Goal: Task Accomplishment & Management: Manage account settings

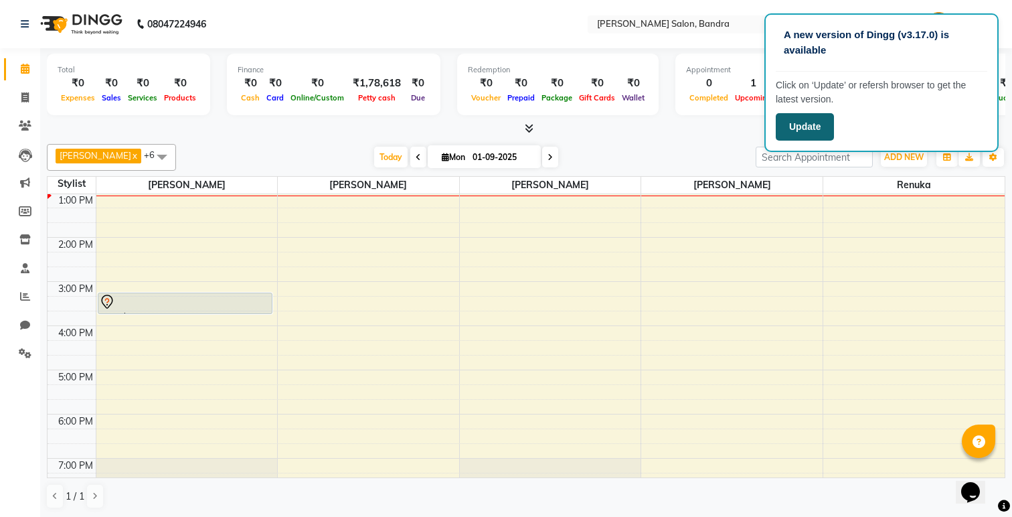
click at [814, 135] on button "Update" at bounding box center [805, 126] width 58 height 27
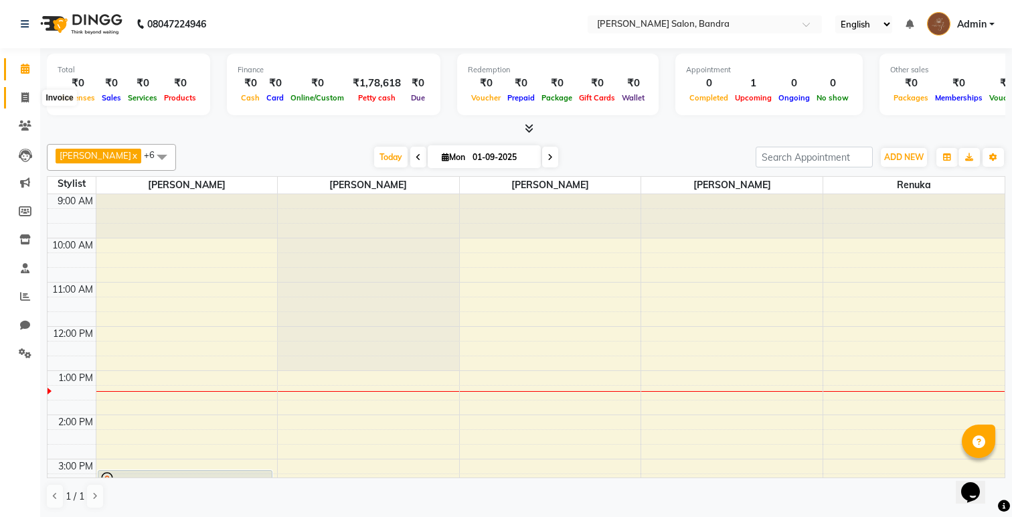
click at [24, 104] on span at bounding box center [24, 97] width 23 height 15
select select "7894"
select select "service"
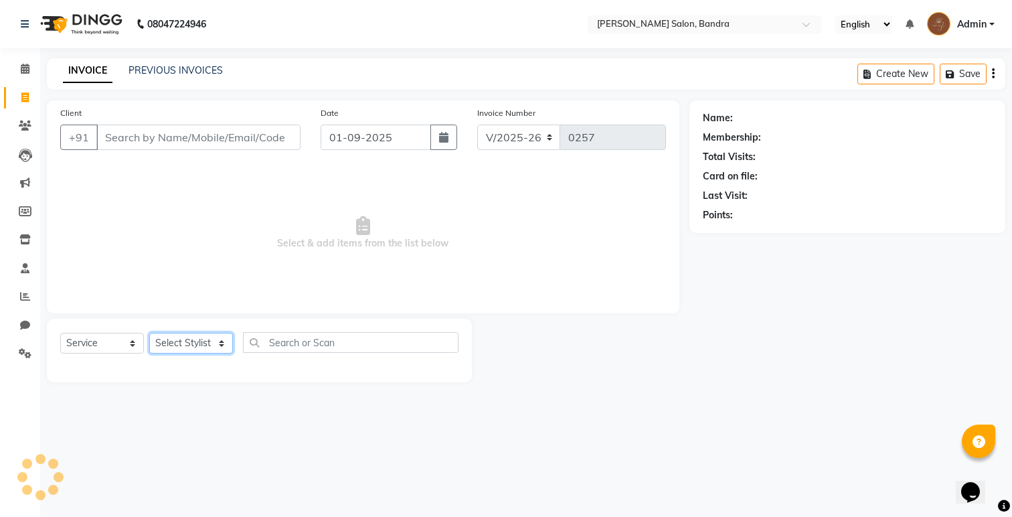
click at [193, 346] on select "Select Stylist" at bounding box center [191, 343] width 84 height 21
select select "70710"
click at [149, 333] on select "Select Stylist [PERSON_NAME] [PERSON_NAME] [PERSON_NAME] Renuka [PERSON_NAME]" at bounding box center [191, 343] width 84 height 21
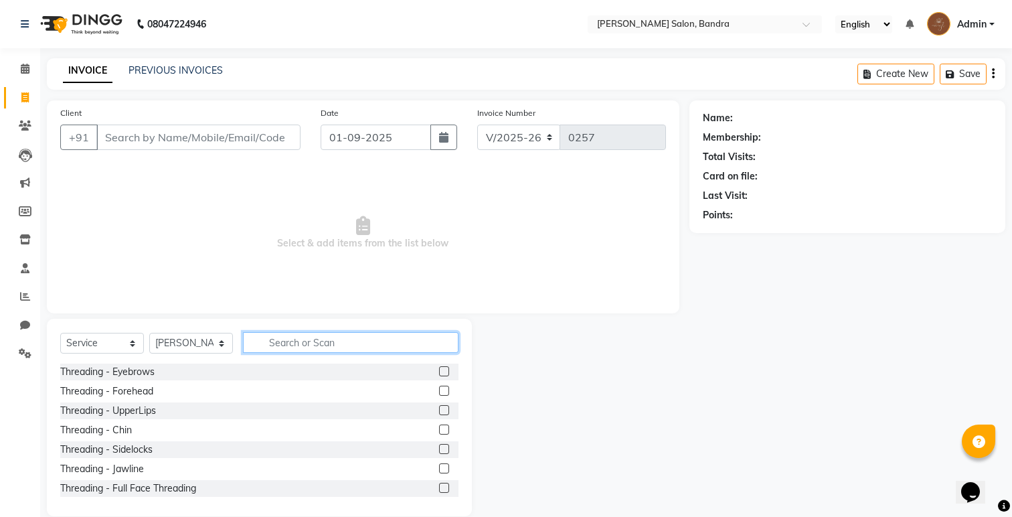
click at [297, 341] on input "text" at bounding box center [351, 342] width 216 height 21
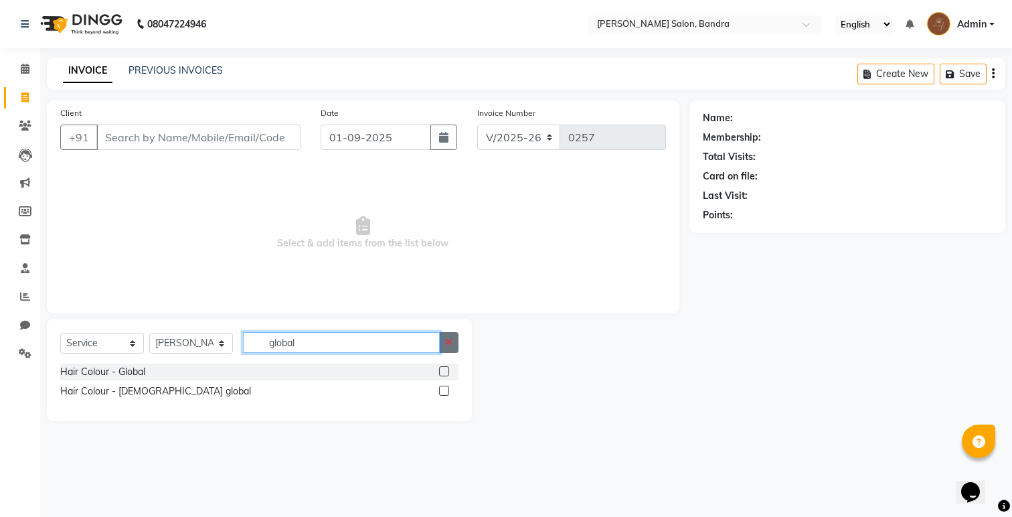
type input "global"
click at [455, 340] on button "button" at bounding box center [448, 342] width 19 height 21
type input "root"
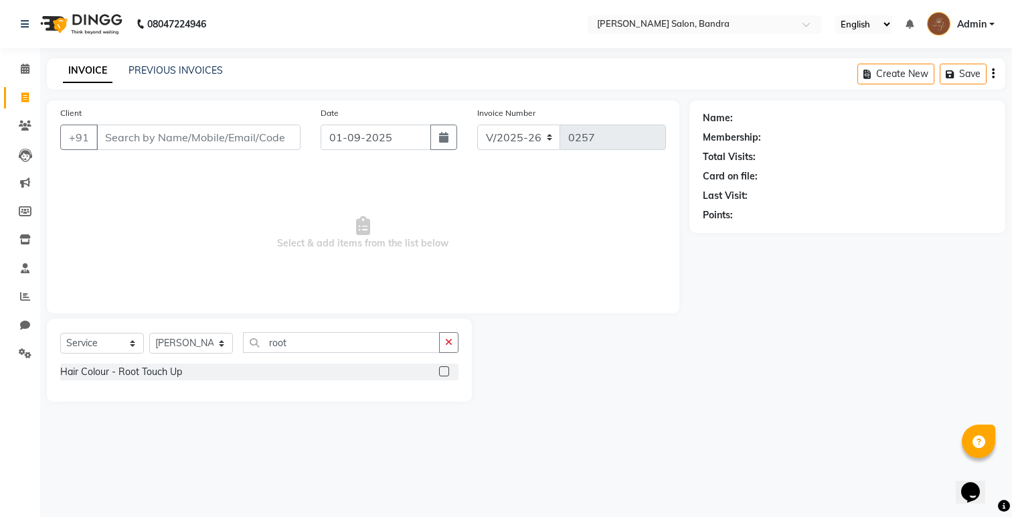
click at [446, 368] on label at bounding box center [444, 371] width 10 height 10
click at [446, 368] on input "checkbox" at bounding box center [443, 371] width 9 height 9
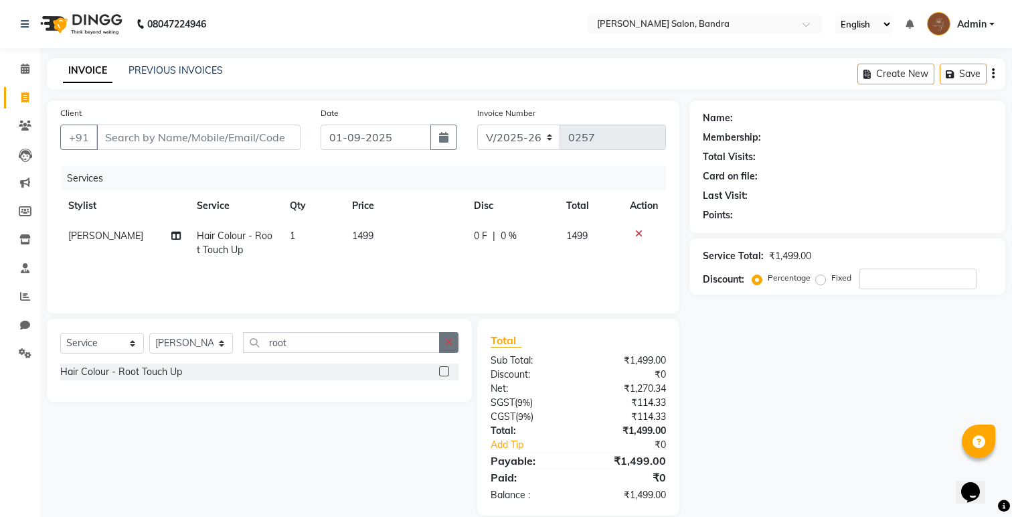
checkbox input "false"
click at [446, 349] on button "button" at bounding box center [448, 342] width 19 height 21
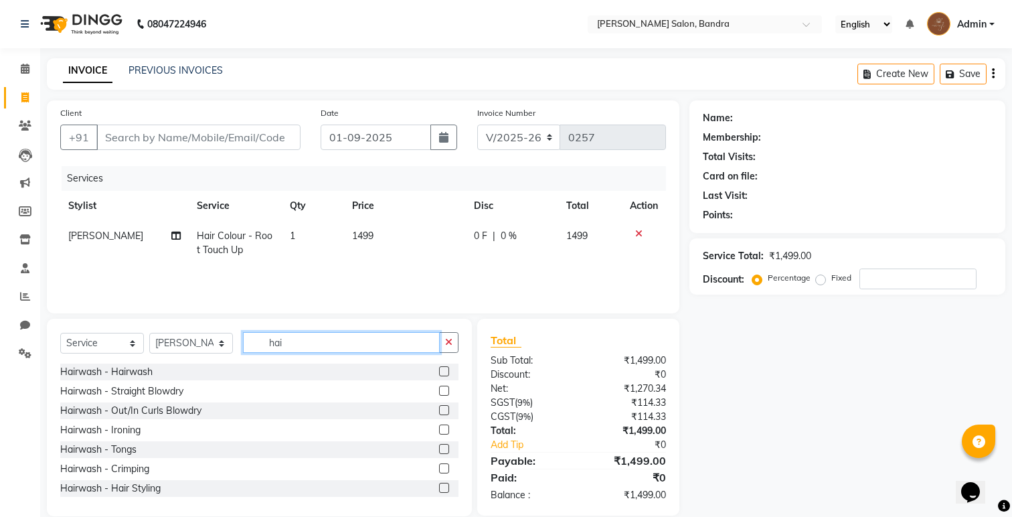
type input "hai"
click at [445, 367] on label at bounding box center [444, 371] width 10 height 10
click at [445, 367] on input "checkbox" at bounding box center [443, 371] width 9 height 9
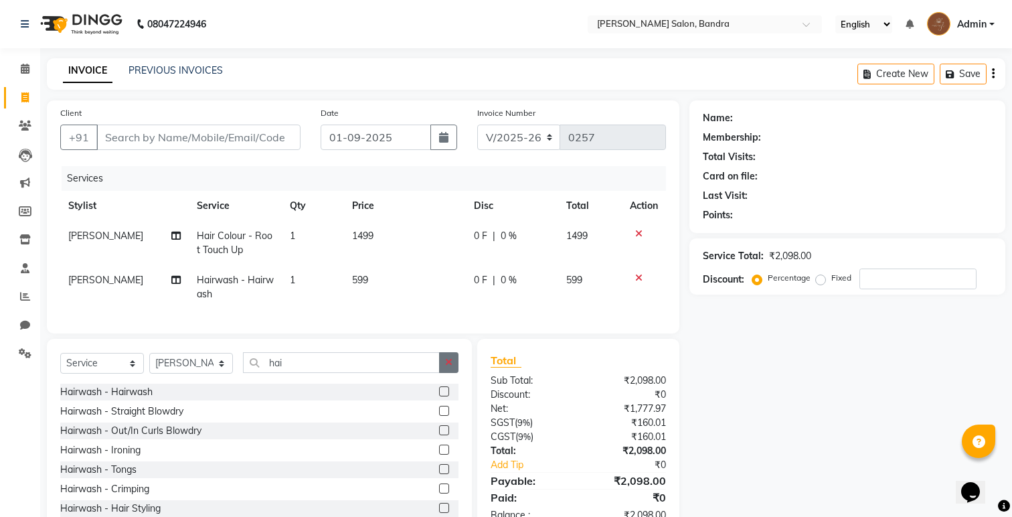
checkbox input "false"
click at [445, 367] on button "button" at bounding box center [448, 362] width 19 height 21
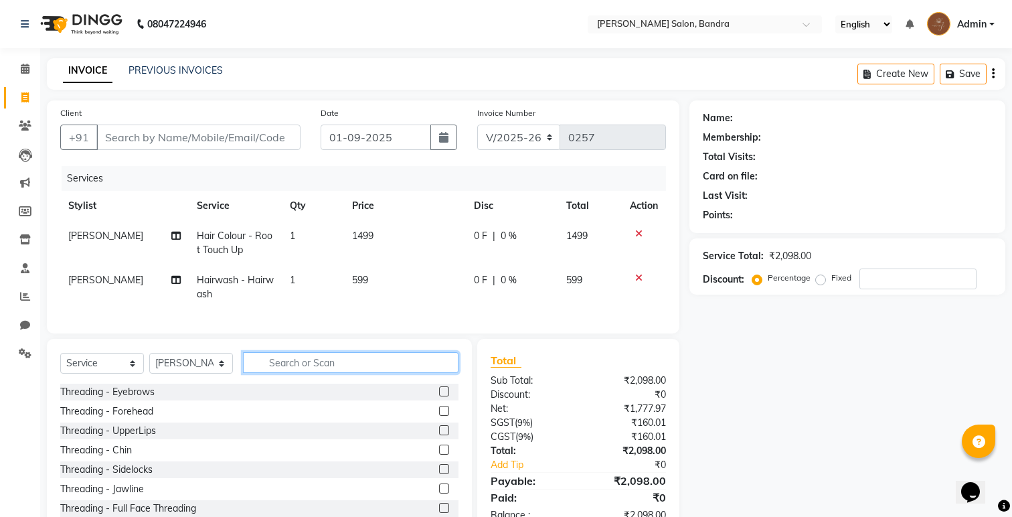
drag, startPoint x: 445, startPoint y: 367, endPoint x: 456, endPoint y: 325, distance: 43.5
click at [456, 325] on div "Client +91 Date [DATE] Invoice Number V/2025 V/[PHONE_NUMBER] Services Stylist …" at bounding box center [363, 318] width 653 height 436
click at [456, 325] on div "Client +91 Date [DATE] Invoice Number V/2025 V/[PHONE_NUMBER] Services Stylist …" at bounding box center [363, 216] width 632 height 233
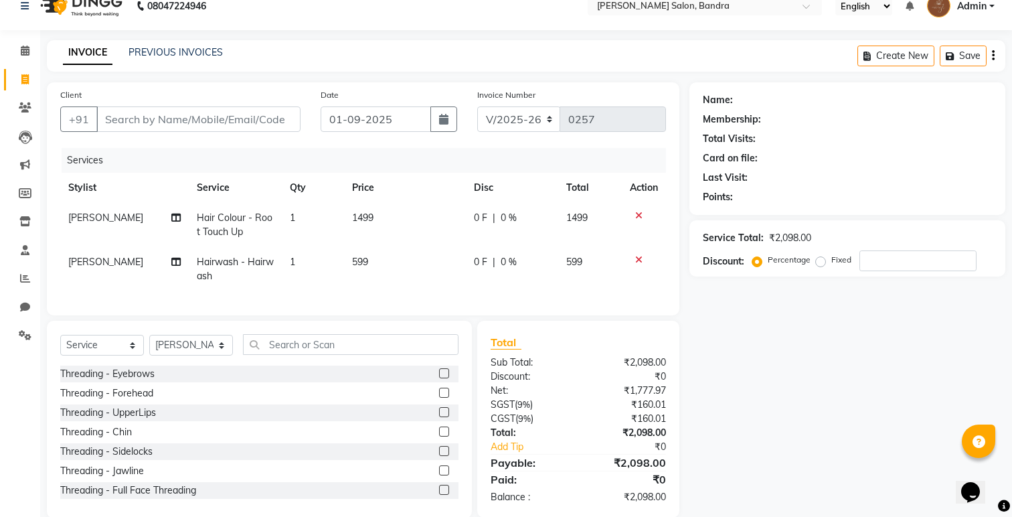
scroll to position [39, 0]
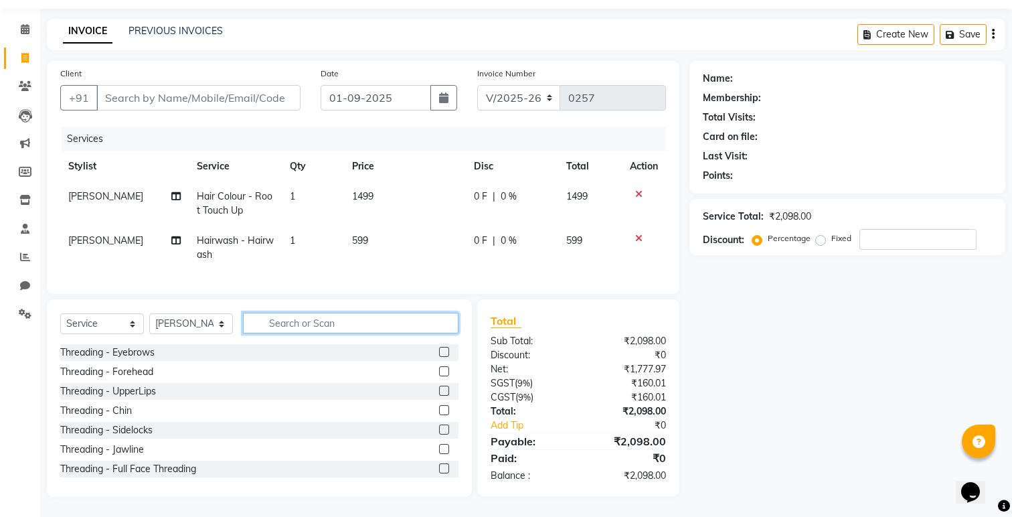
click at [289, 322] on input "text" at bounding box center [351, 323] width 216 height 21
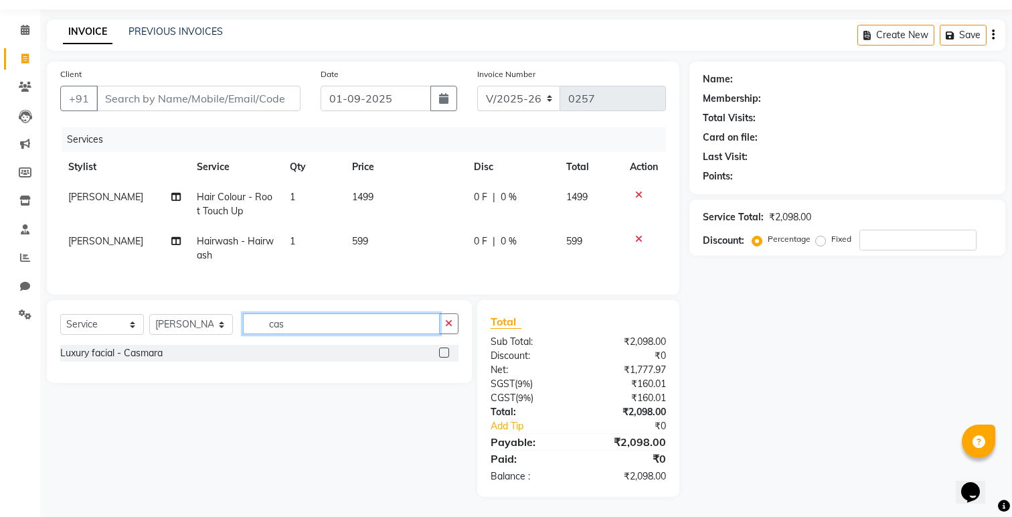
scroll to position [39, 0]
type input "casma"
click at [444, 352] on label at bounding box center [444, 352] width 10 height 10
click at [444, 352] on input "checkbox" at bounding box center [443, 353] width 9 height 9
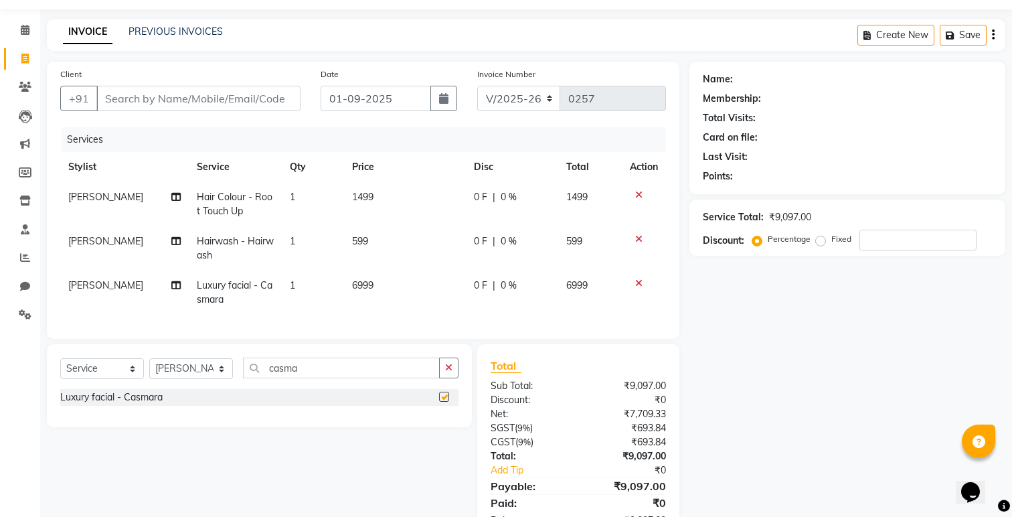
checkbox input "false"
click at [363, 282] on span "6999" at bounding box center [362, 285] width 21 height 12
select select "70710"
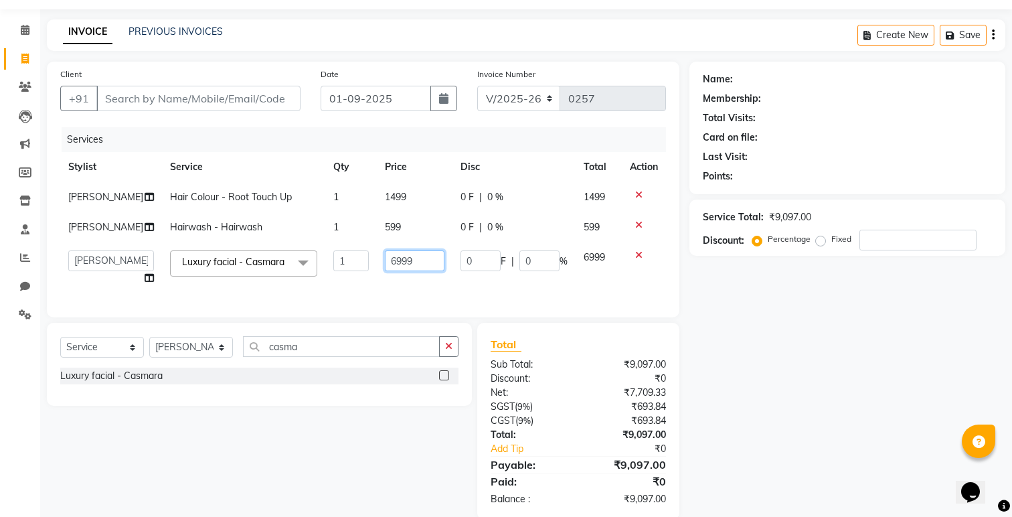
drag, startPoint x: 404, startPoint y: 262, endPoint x: 299, endPoint y: 265, distance: 105.1
click at [299, 265] on tr "[PERSON_NAME] [PERSON_NAME] [PERSON_NAME] Renuka [PERSON_NAME] Luxury facial - …" at bounding box center [363, 267] width 606 height 51
type input "6000"
click at [331, 311] on div "Client +91 Date [DATE] Invoice Number V/2025 V/[PHONE_NUMBER] Services Stylist …" at bounding box center [363, 190] width 632 height 256
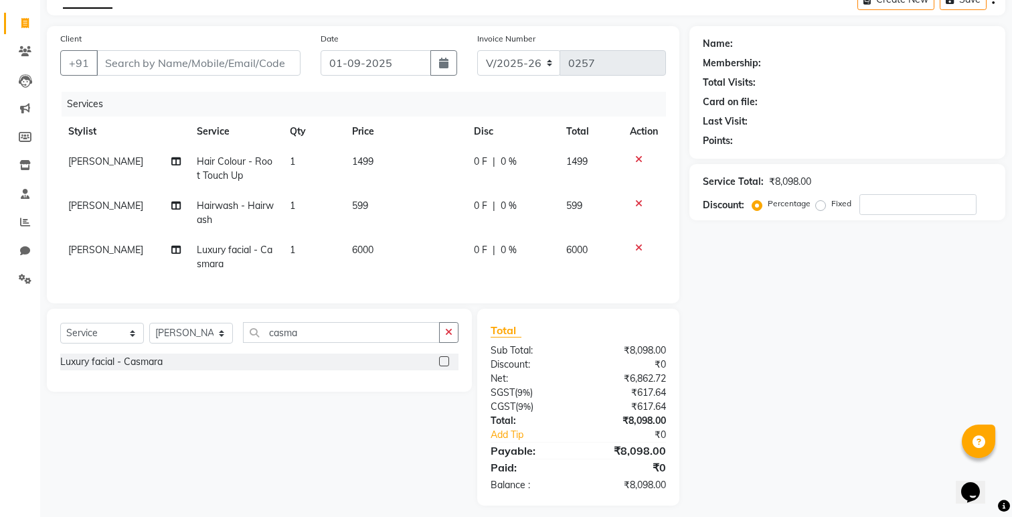
scroll to position [83, 0]
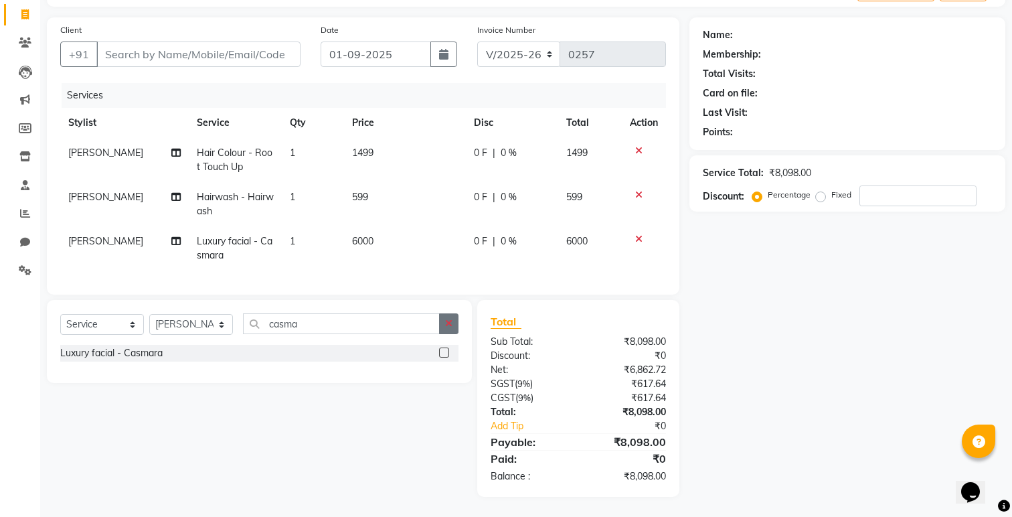
click at [450, 323] on icon "button" at bounding box center [448, 323] width 7 height 9
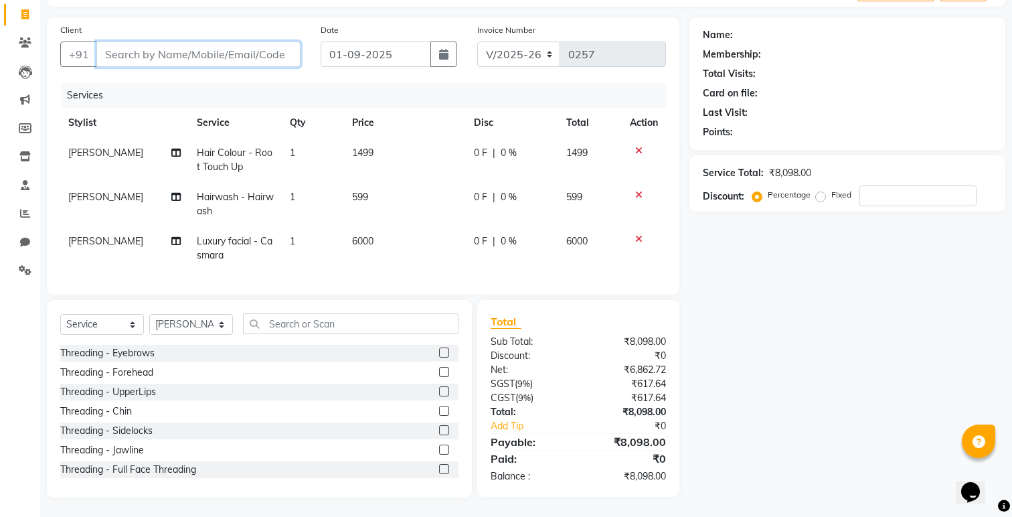
click at [124, 51] on input "Client" at bounding box center [198, 53] width 204 height 25
type input "s"
type input "0"
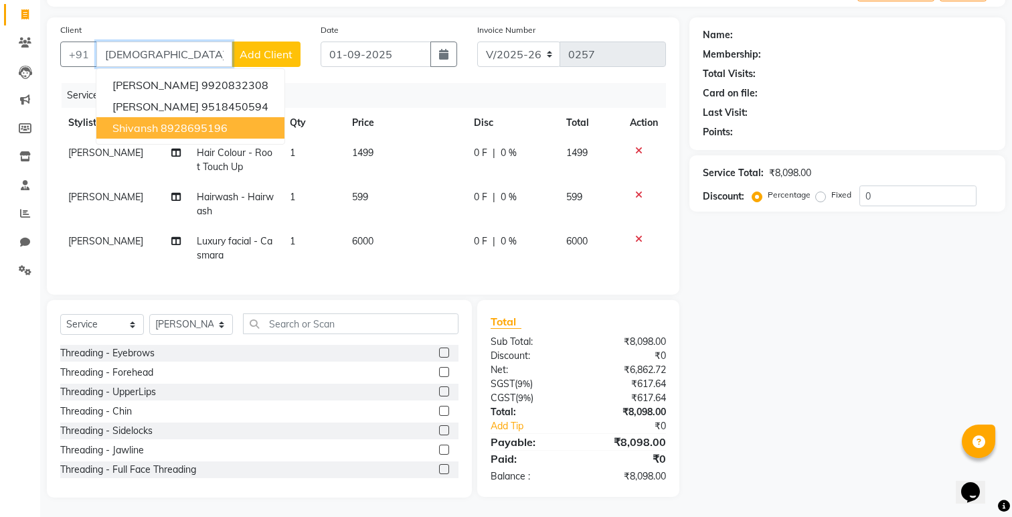
click at [144, 125] on span "shivansh" at bounding box center [135, 127] width 46 height 13
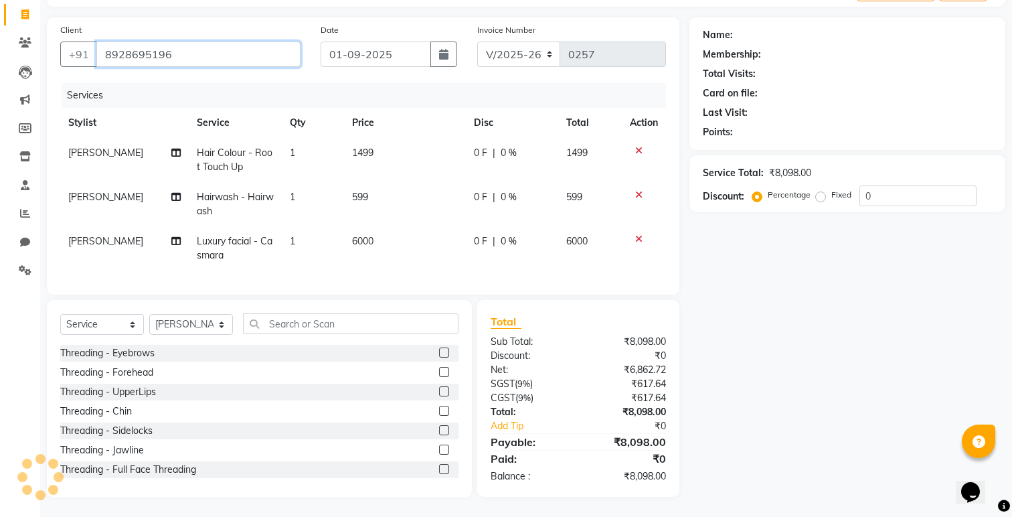
type input "8928695196"
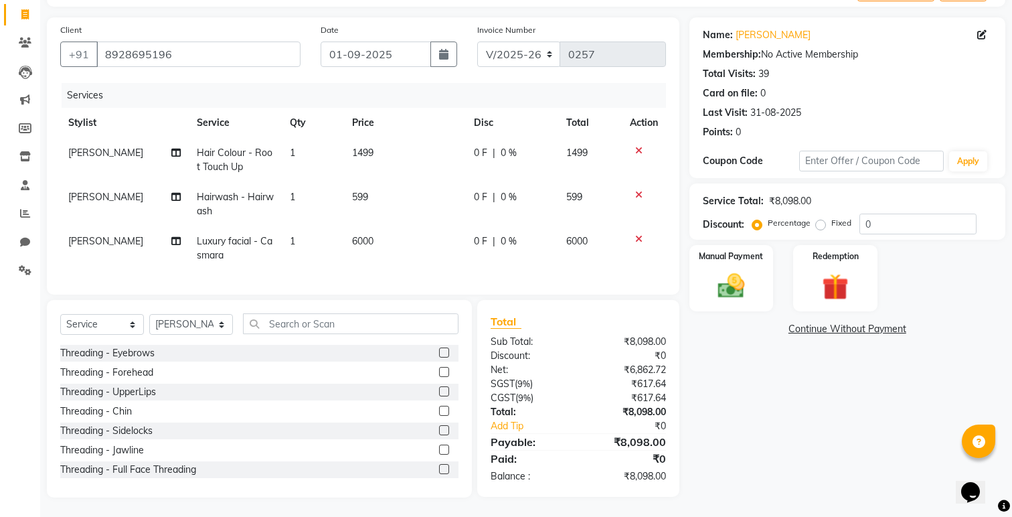
scroll to position [84, 0]
click at [638, 193] on icon at bounding box center [638, 193] width 7 height 9
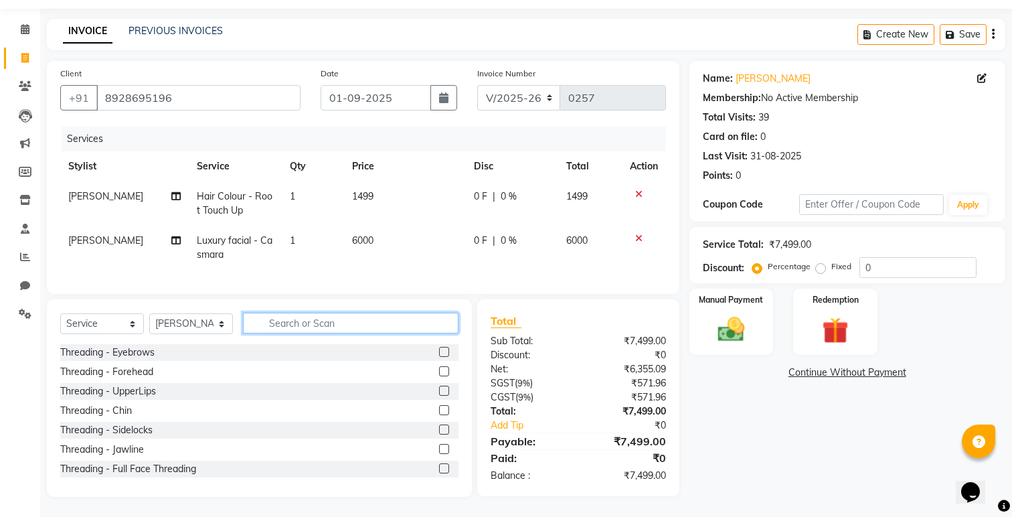
click at [321, 321] on input "text" at bounding box center [351, 323] width 216 height 21
type input "hai"
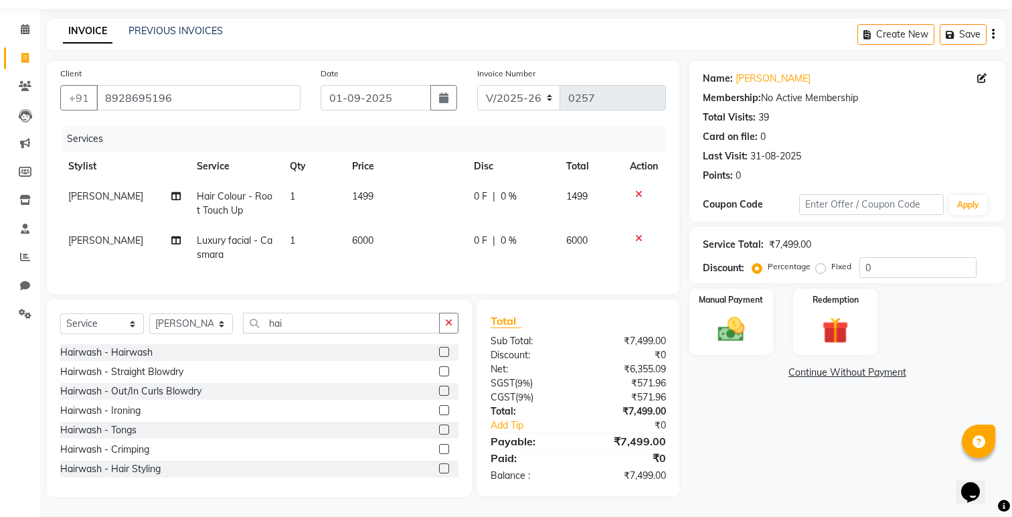
click at [446, 349] on label at bounding box center [444, 352] width 10 height 10
click at [446, 349] on input "checkbox" at bounding box center [443, 352] width 9 height 9
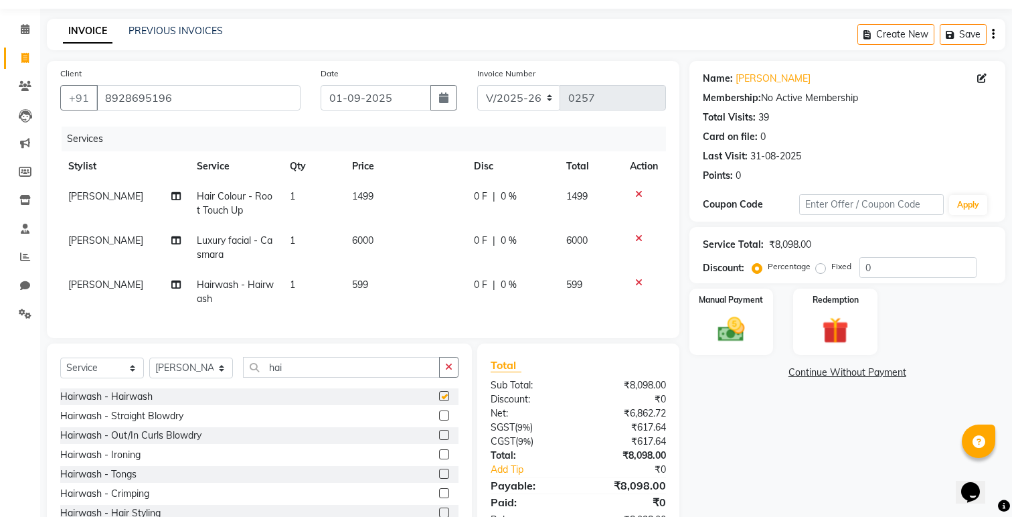
checkbox input "false"
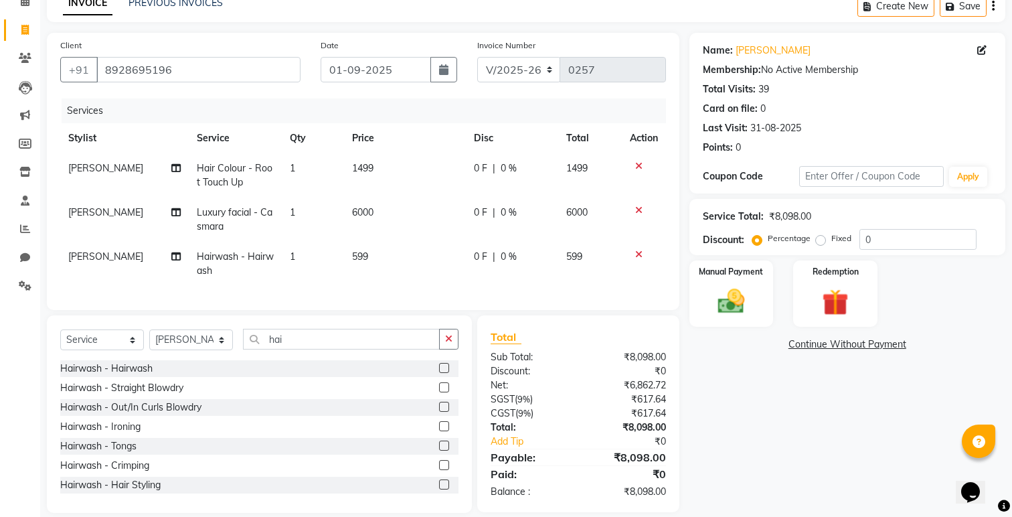
scroll to position [75, 0]
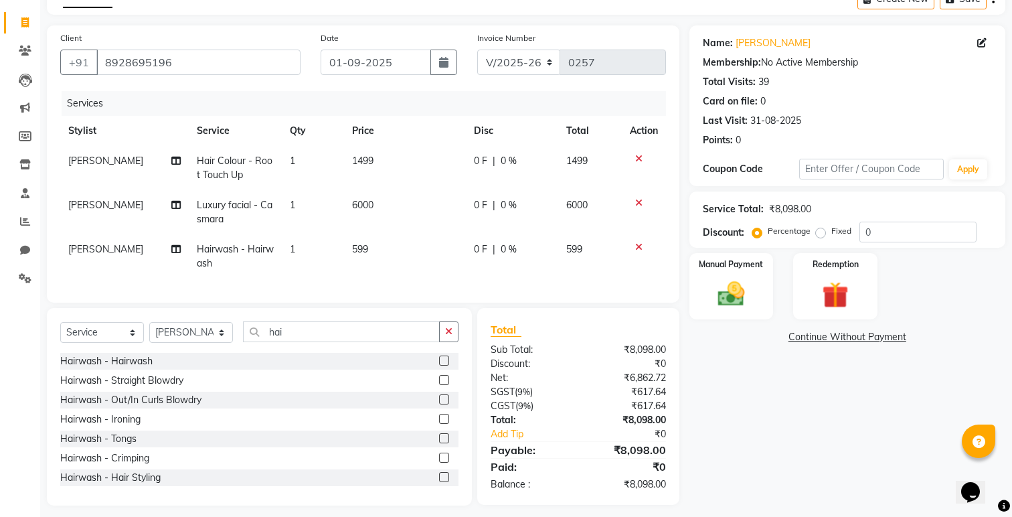
click at [361, 245] on span "599" at bounding box center [360, 249] width 16 height 12
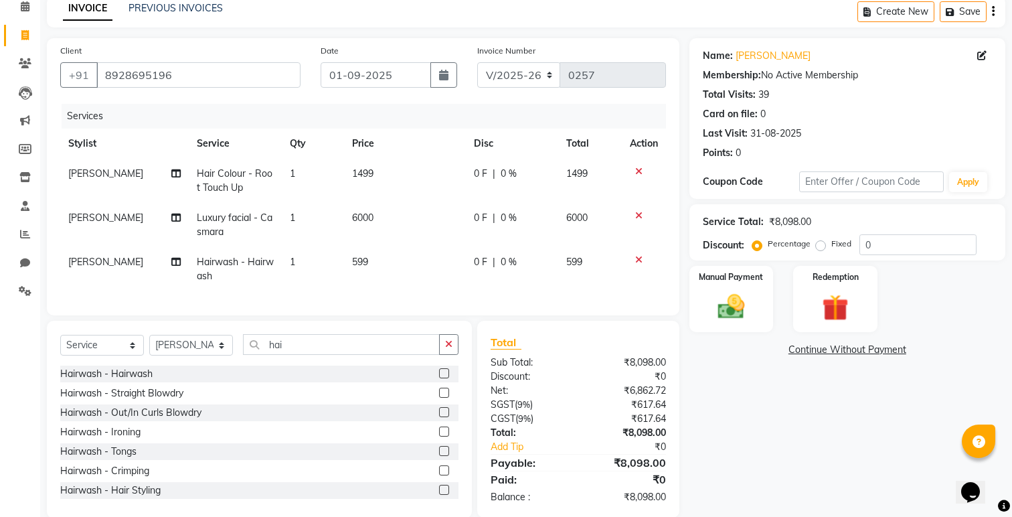
select select "70710"
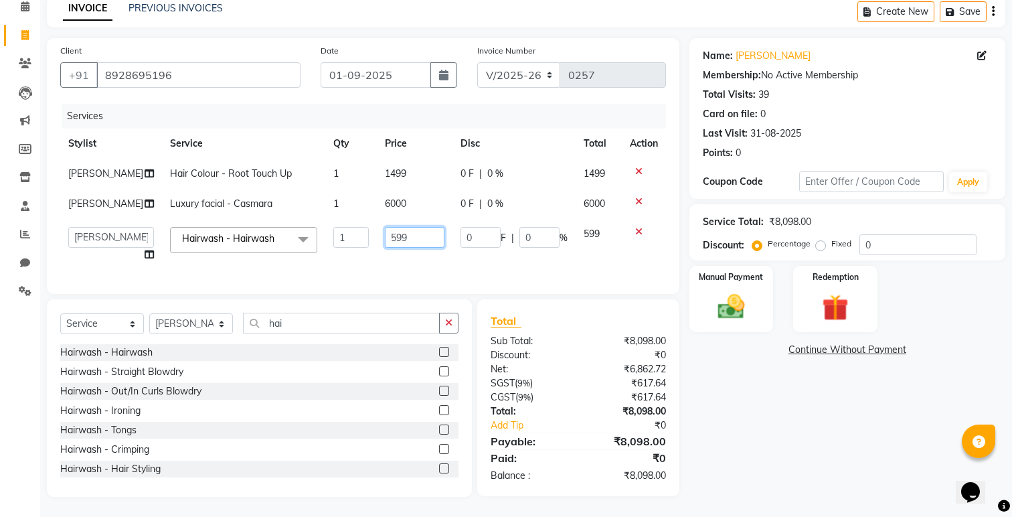
drag, startPoint x: 400, startPoint y: 236, endPoint x: 343, endPoint y: 232, distance: 57.7
click at [344, 231] on tr "[PERSON_NAME] [PERSON_NAME] [PERSON_NAME] Renuka [PERSON_NAME] Hairwash - Hairw…" at bounding box center [363, 244] width 606 height 51
type input "5000"
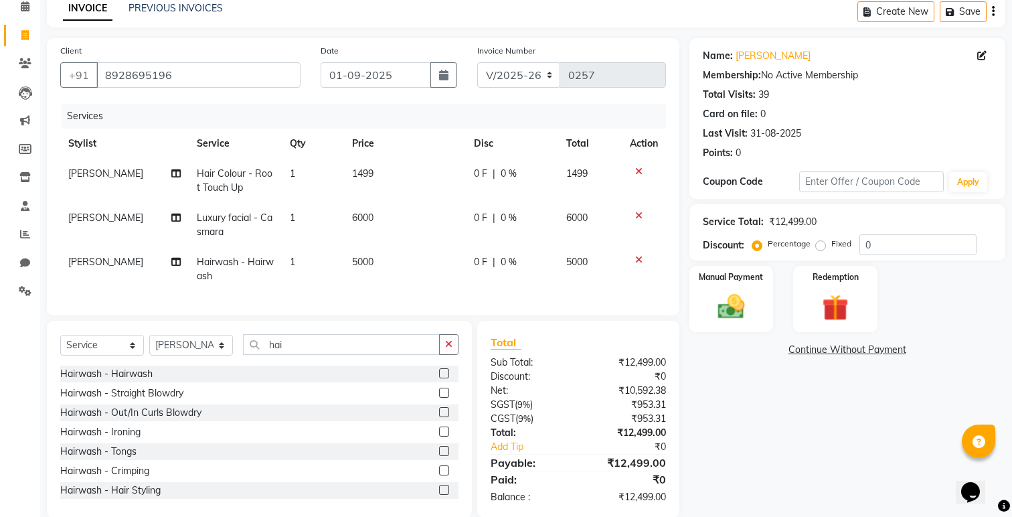
click at [361, 264] on td "5000" at bounding box center [404, 269] width 121 height 44
select select "70710"
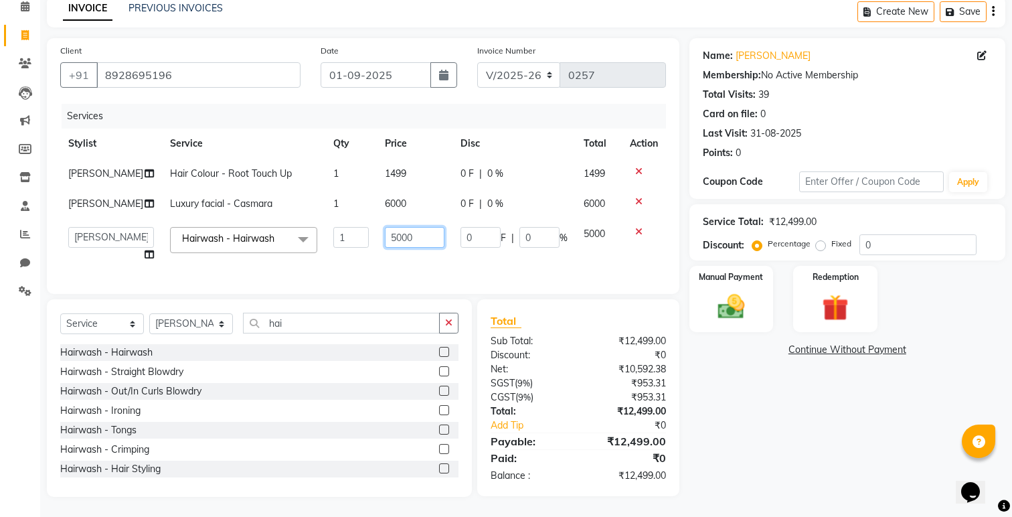
click at [400, 239] on input "5000" at bounding box center [415, 237] width 60 height 21
type input "500"
click at [393, 171] on td "1499" at bounding box center [415, 174] width 76 height 30
select select "70710"
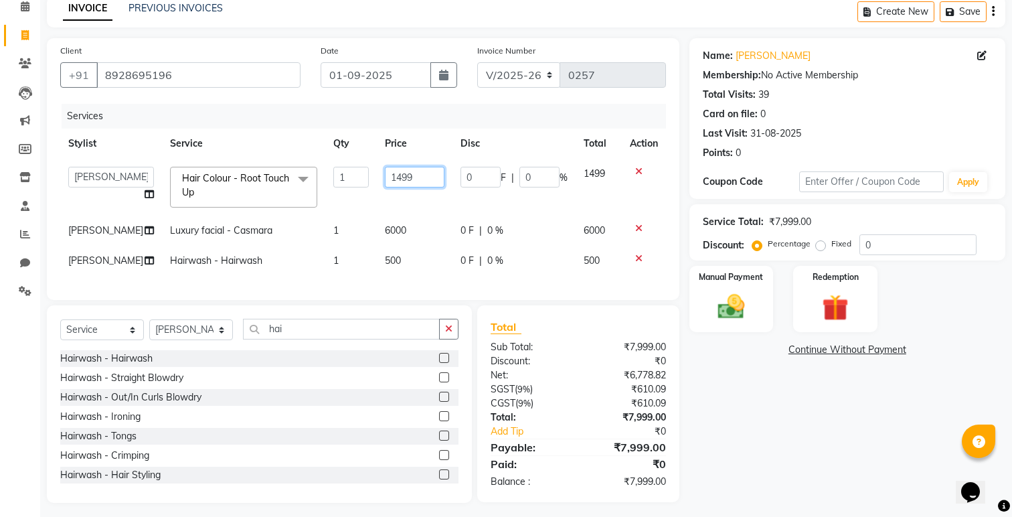
drag, startPoint x: 393, startPoint y: 171, endPoint x: 336, endPoint y: 181, distance: 57.7
click at [336, 181] on tr "[PERSON_NAME] [PERSON_NAME] [PERSON_NAME] Renuka [PERSON_NAME] Hair Colour - Ro…" at bounding box center [363, 187] width 606 height 57
drag, startPoint x: 398, startPoint y: 180, endPoint x: 350, endPoint y: 179, distance: 48.2
click at [350, 179] on tr "[PERSON_NAME] [PERSON_NAME] [PERSON_NAME] Renuka [PERSON_NAME] Hair Colour - Ro…" at bounding box center [363, 187] width 606 height 57
type input "1500"
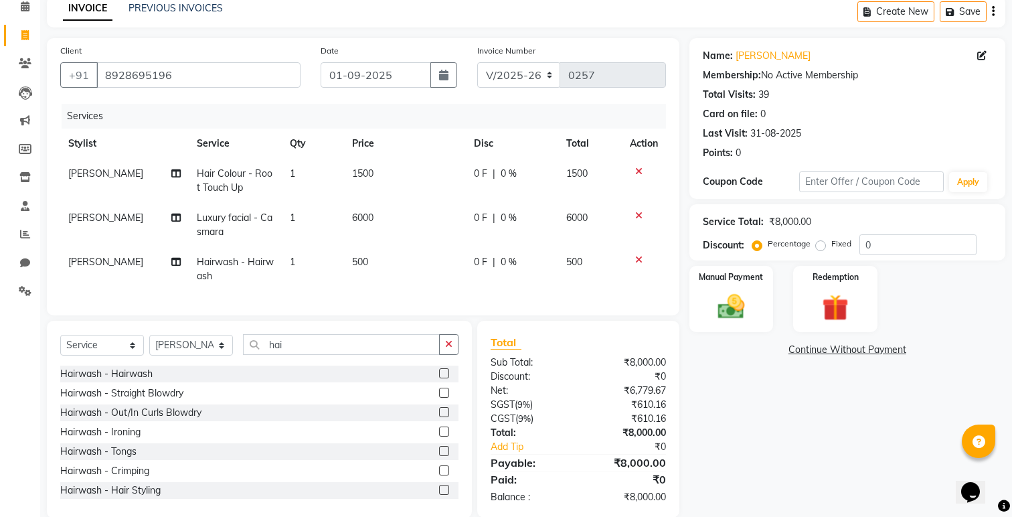
click at [365, 283] on div "Services Stylist Service Qty Price Disc Total Action [PERSON_NAME] Hair Colour …" at bounding box center [363, 203] width 606 height 198
click at [753, 313] on img at bounding box center [731, 306] width 45 height 31
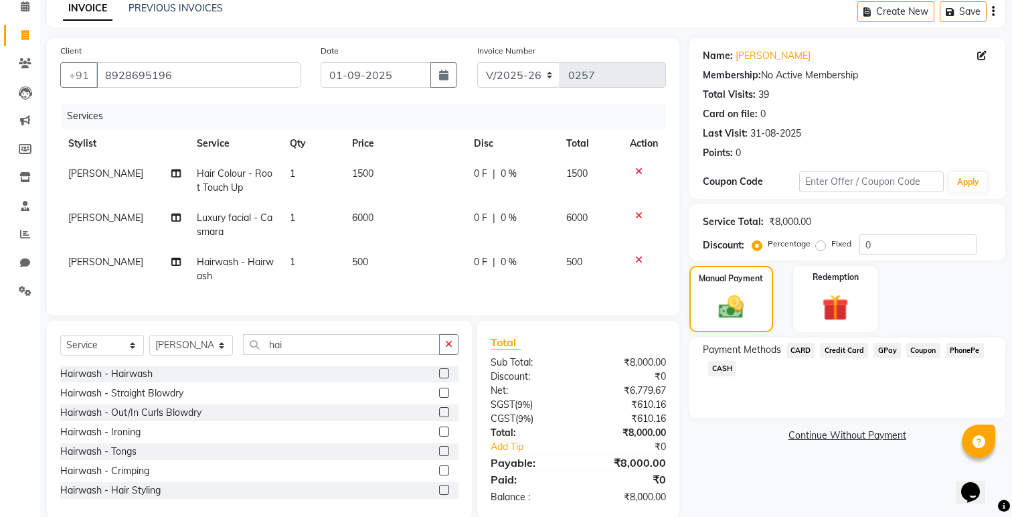
scroll to position [84, 0]
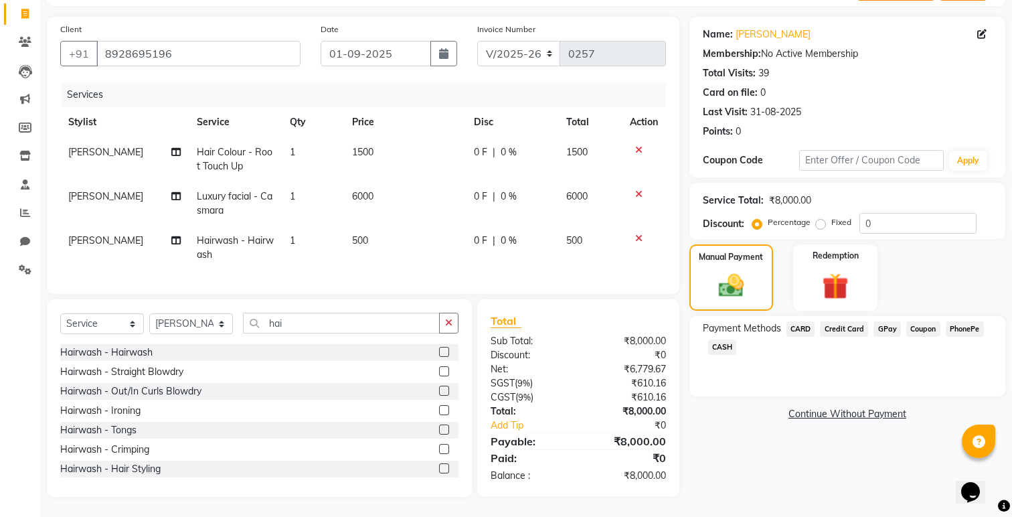
click at [729, 347] on span "CASH" at bounding box center [722, 346] width 29 height 15
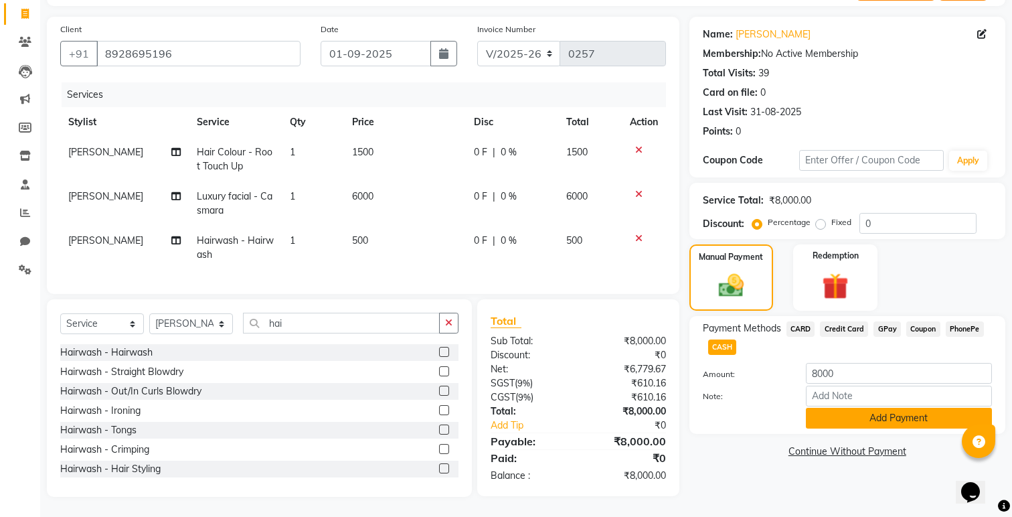
click at [817, 413] on button "Add Payment" at bounding box center [899, 418] width 186 height 21
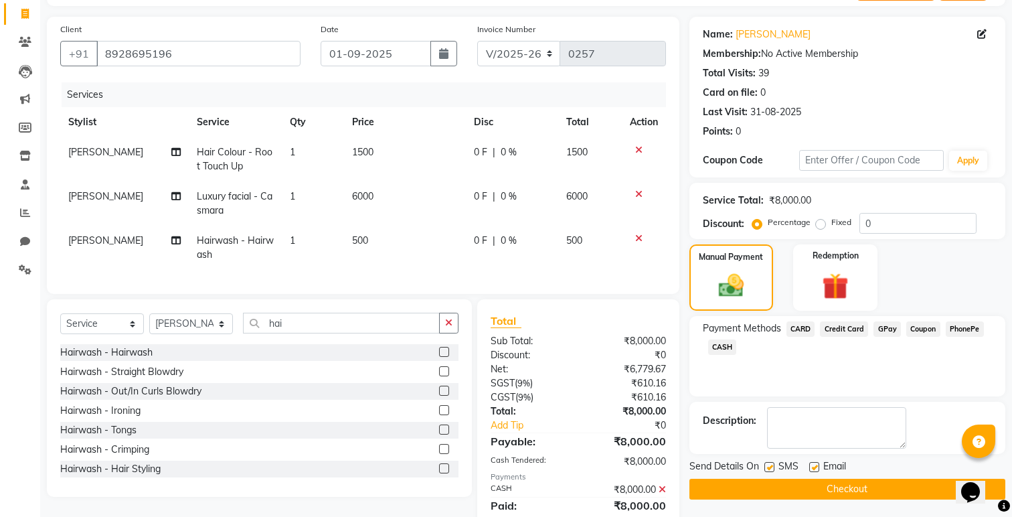
click at [803, 493] on button "Checkout" at bounding box center [847, 489] width 316 height 21
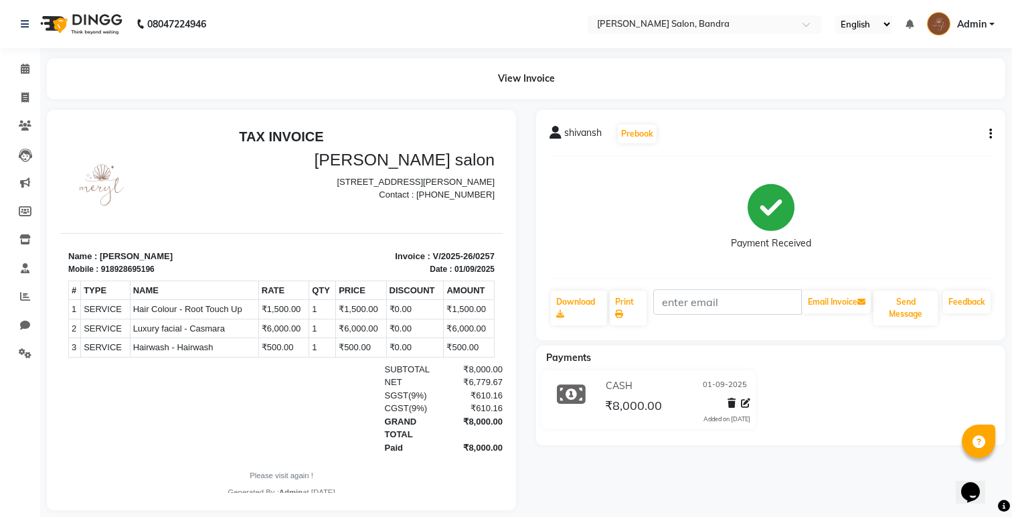
click at [991, 135] on icon "button" at bounding box center [990, 134] width 3 height 1
click at [912, 147] on div "Edit Invoice" at bounding box center [923, 151] width 92 height 17
select select "service"
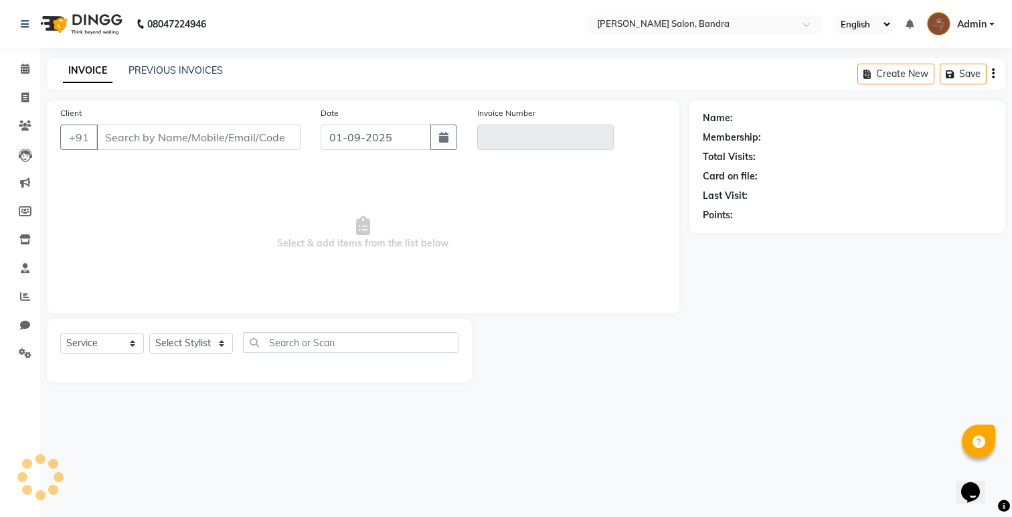
type input "8928695196"
type input "V/2025-26/0257"
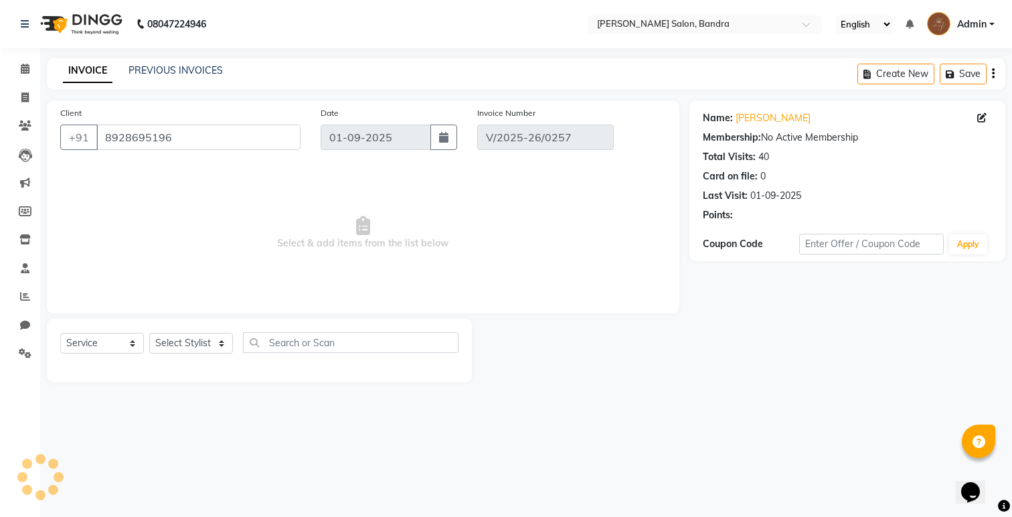
select select "select"
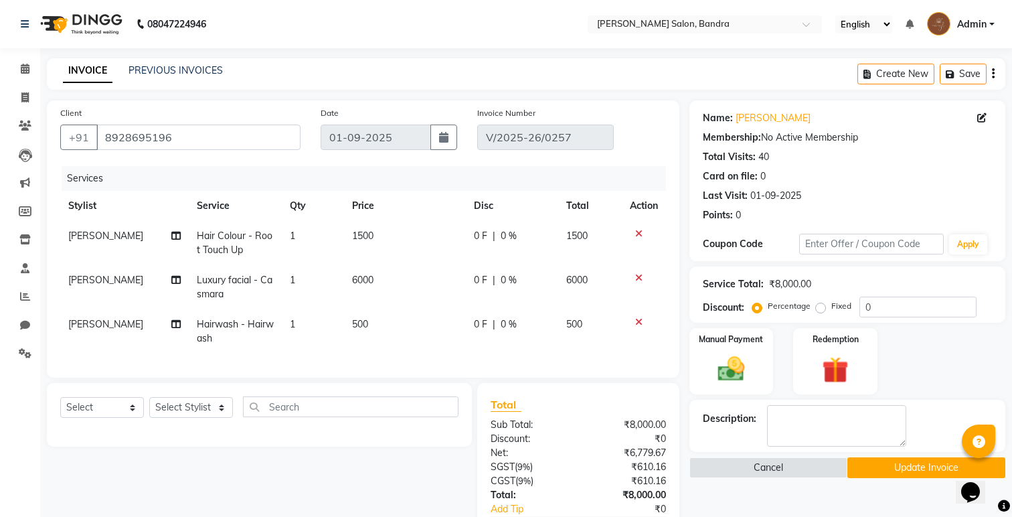
click at [115, 327] on td "[PERSON_NAME]" at bounding box center [124, 331] width 129 height 44
select select "70710"
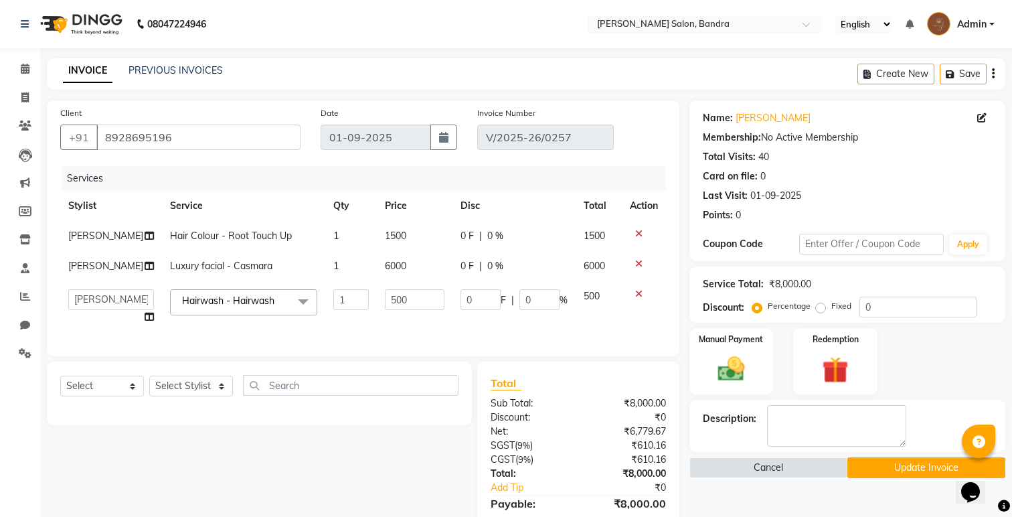
click at [115, 327] on td "[PERSON_NAME] [PERSON_NAME] [PERSON_NAME] Renuka [PERSON_NAME]" at bounding box center [111, 306] width 102 height 51
click at [116, 299] on select "[PERSON_NAME] [PERSON_NAME] [PERSON_NAME] Renuka [PERSON_NAME]" at bounding box center [111, 299] width 86 height 21
click at [96, 269] on td "[PERSON_NAME]" at bounding box center [111, 266] width 102 height 30
select select "70710"
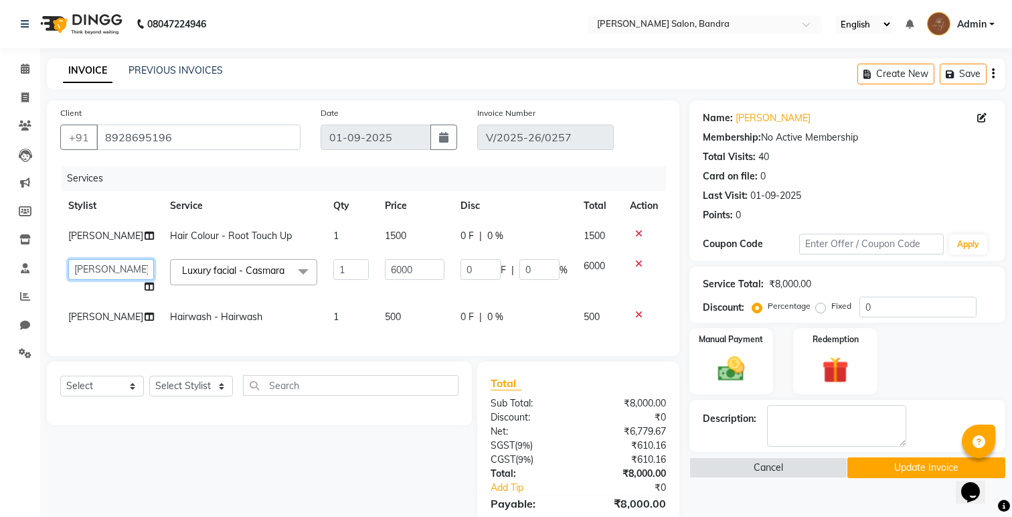
click at [96, 269] on select "[PERSON_NAME] [PERSON_NAME] [PERSON_NAME] Renuka [PERSON_NAME]" at bounding box center [111, 269] width 86 height 21
click at [902, 468] on button "Update Invoice" at bounding box center [926, 467] width 158 height 21
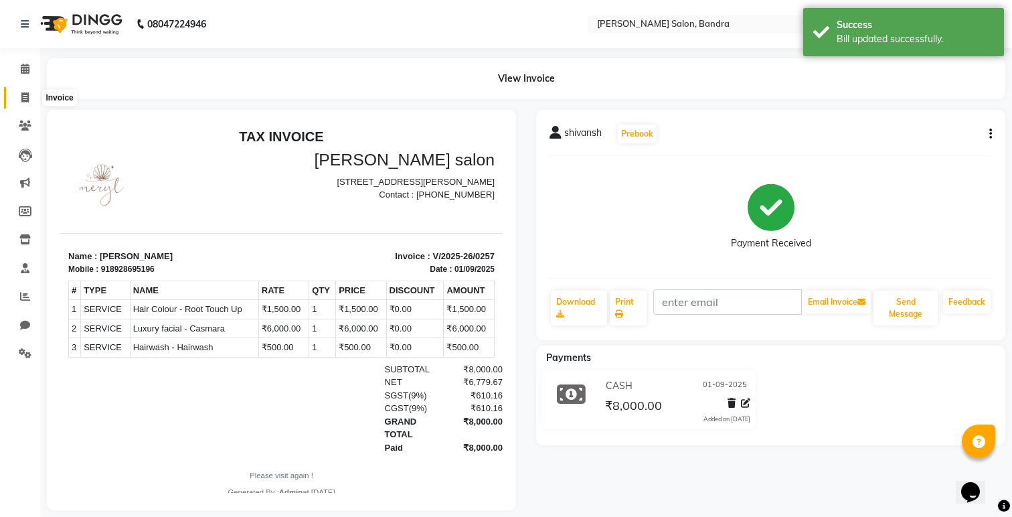
click at [27, 100] on icon at bounding box center [24, 97] width 7 height 10
select select "service"
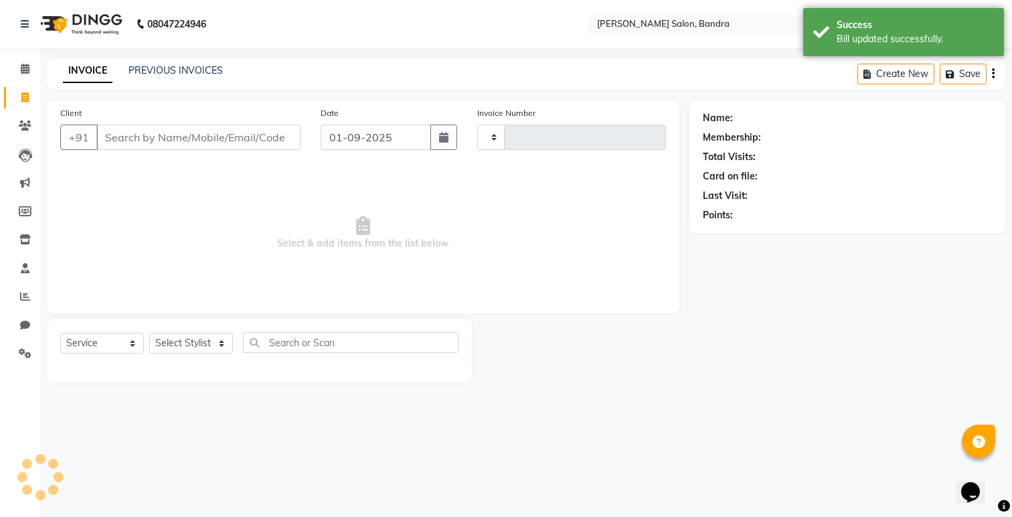
type input "0258"
select select "7894"
click at [167, 68] on link "PREVIOUS INVOICES" at bounding box center [176, 70] width 94 height 12
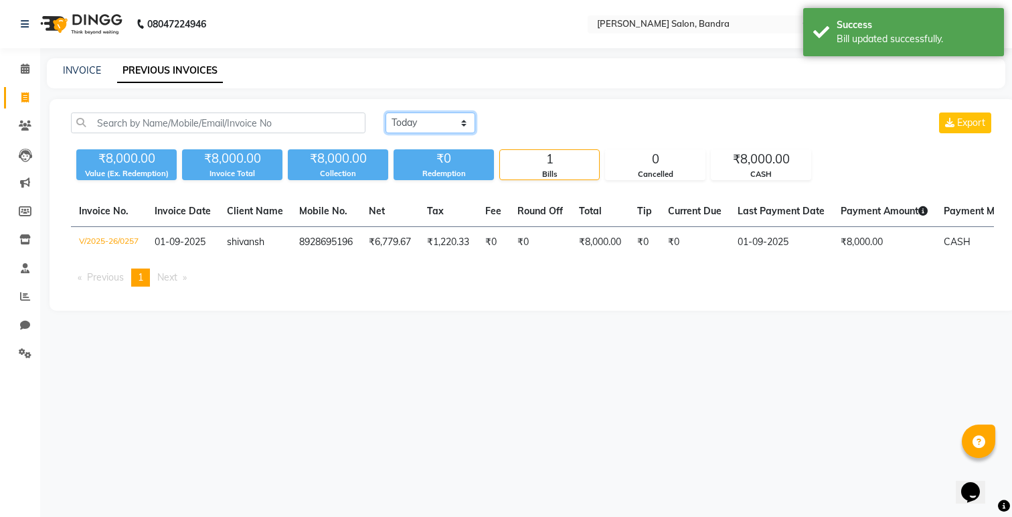
click at [436, 115] on select "[DATE] [DATE] Custom Range" at bounding box center [431, 122] width 90 height 21
select select "[DATE]"
click at [386, 112] on select "[DATE] [DATE] Custom Range" at bounding box center [431, 122] width 90 height 21
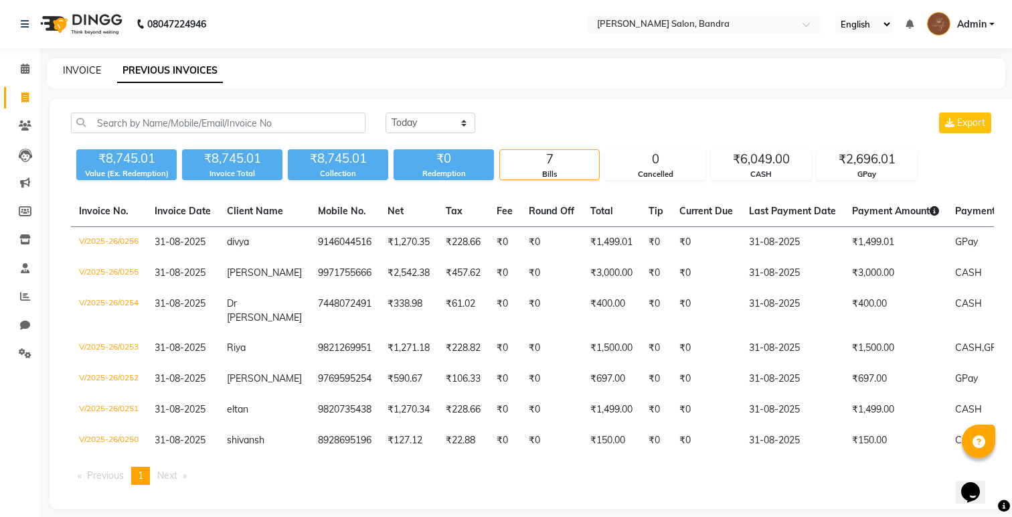
click at [85, 75] on link "INVOICE" at bounding box center [82, 70] width 38 height 12
select select "7894"
select select "service"
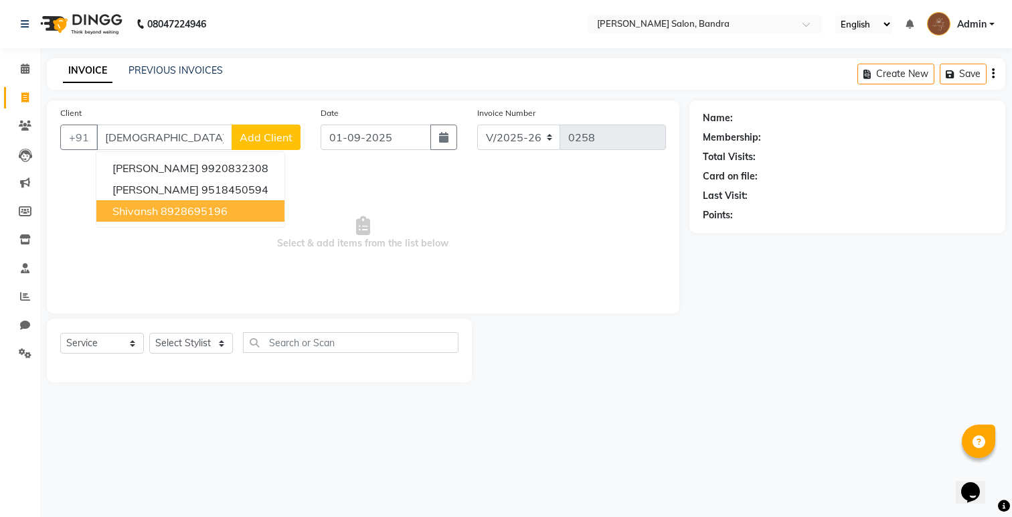
click at [181, 204] on ngb-highlight "8928695196" at bounding box center [194, 210] width 67 height 13
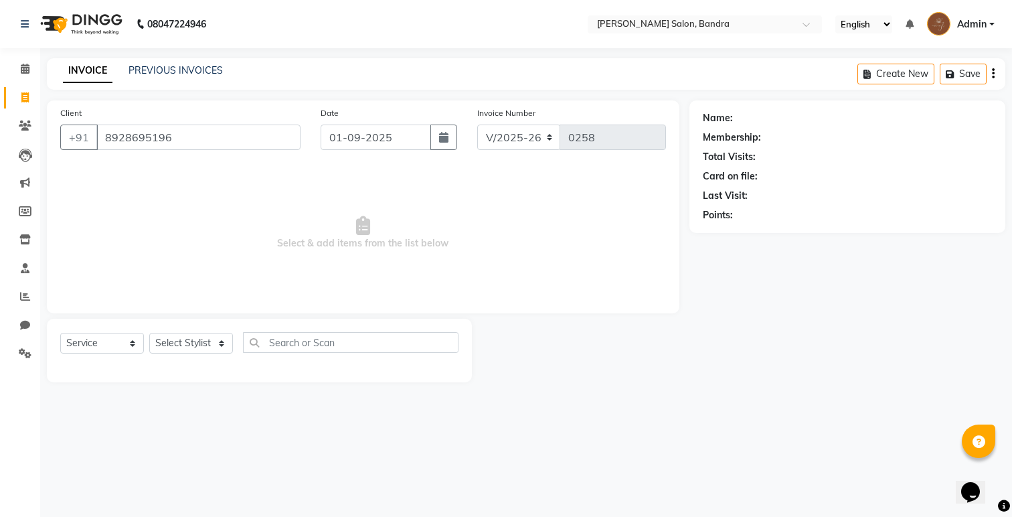
type input "8928695196"
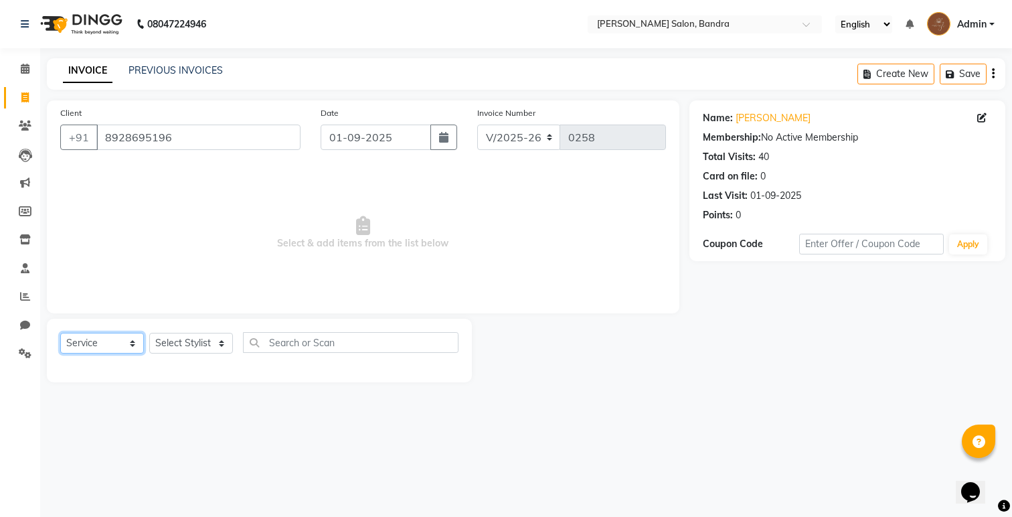
click at [116, 347] on select "Select Service Product Membership Package Voucher Prepaid Gift Card" at bounding box center [102, 343] width 84 height 21
select select "product"
click at [60, 333] on select "Select Service Product Membership Package Voucher Prepaid Gift Card" at bounding box center [102, 343] width 84 height 21
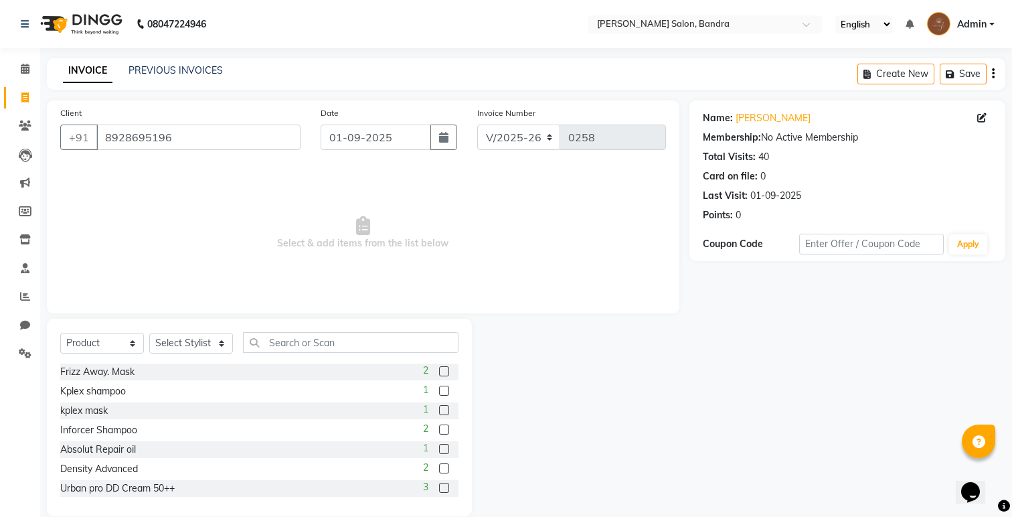
click at [114, 363] on div "Frizz Away. Mask 2" at bounding box center [259, 371] width 398 height 17
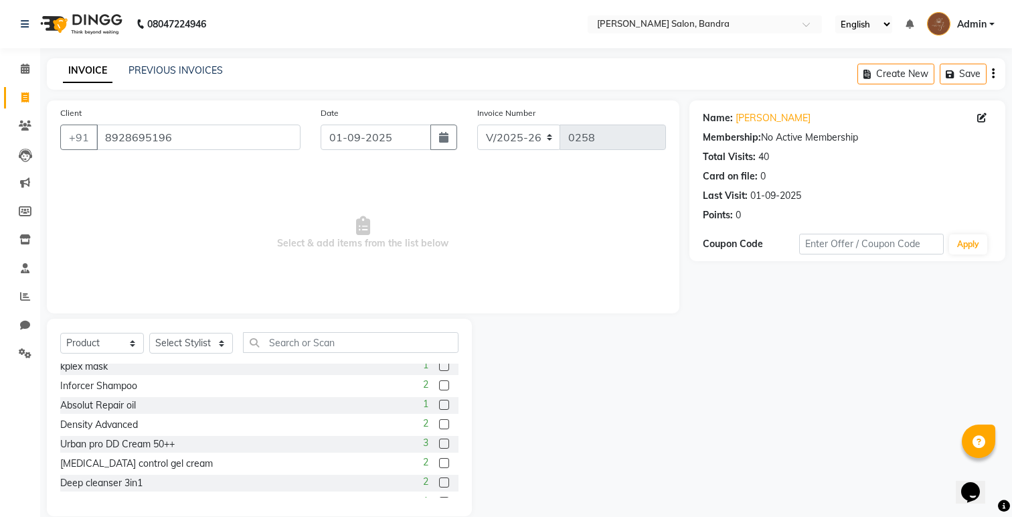
scroll to position [46, 0]
click at [386, 137] on input "01-09-2025" at bounding box center [376, 136] width 110 height 25
select select "9"
select select "2025"
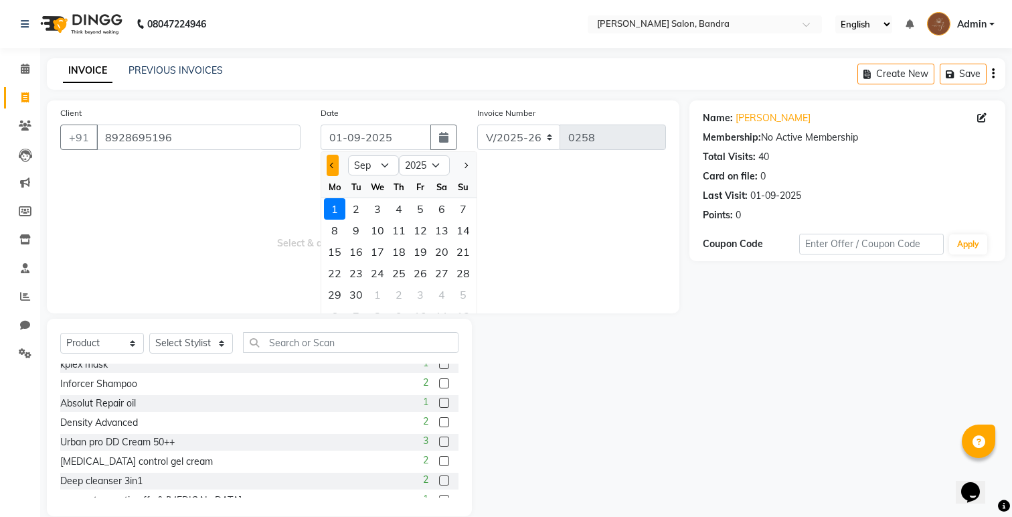
click at [333, 165] on span "Previous month" at bounding box center [332, 165] width 5 height 5
select select "8"
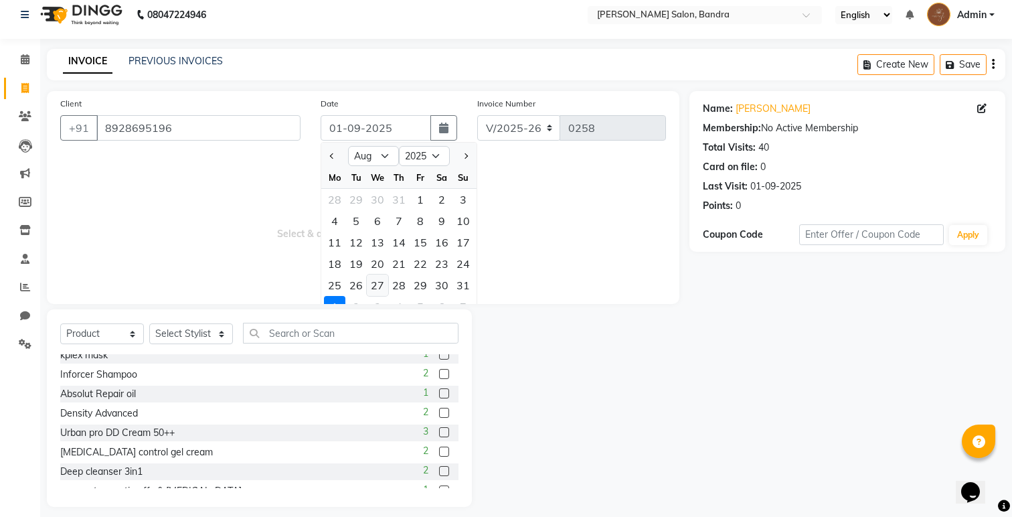
scroll to position [11, 0]
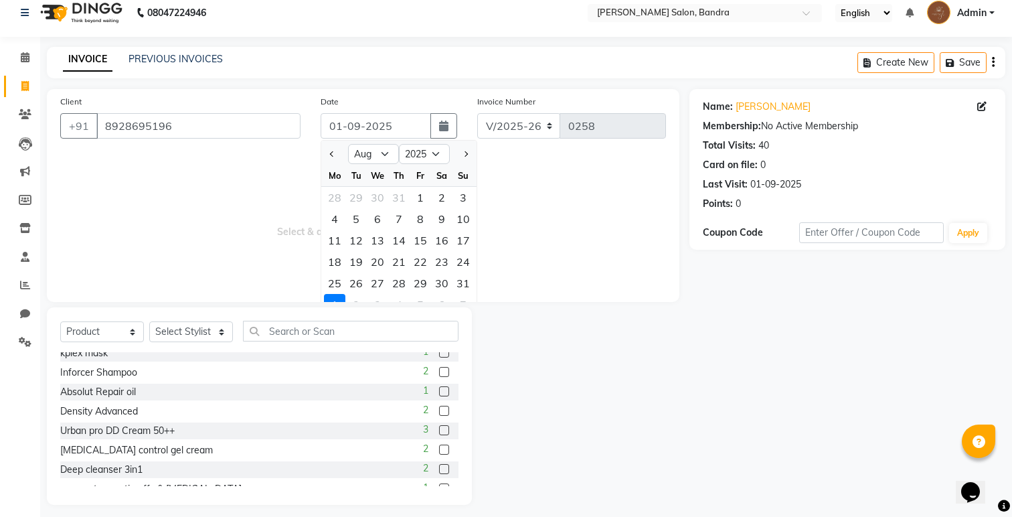
click at [338, 295] on div "1" at bounding box center [334, 304] width 21 height 21
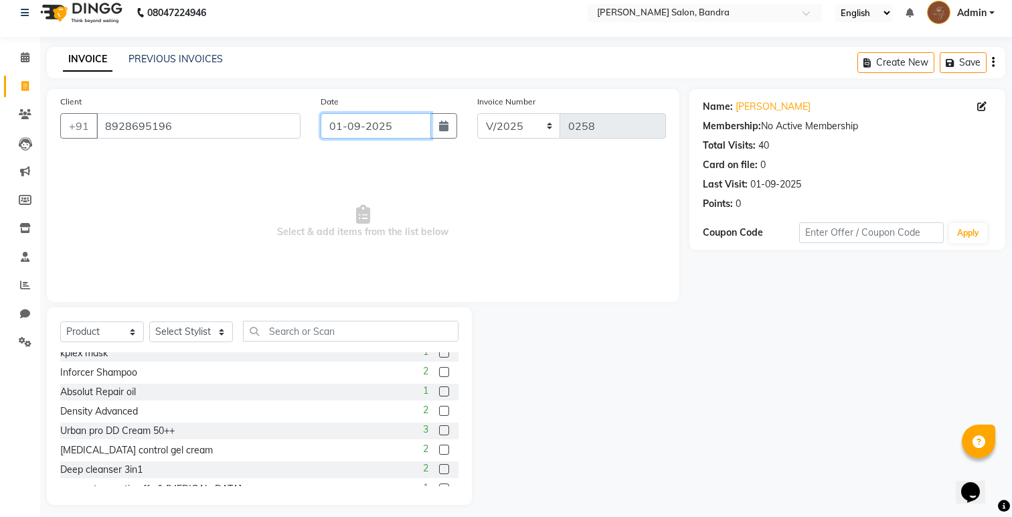
click at [351, 127] on input "01-09-2025" at bounding box center [376, 125] width 110 height 25
select select "9"
select select "2025"
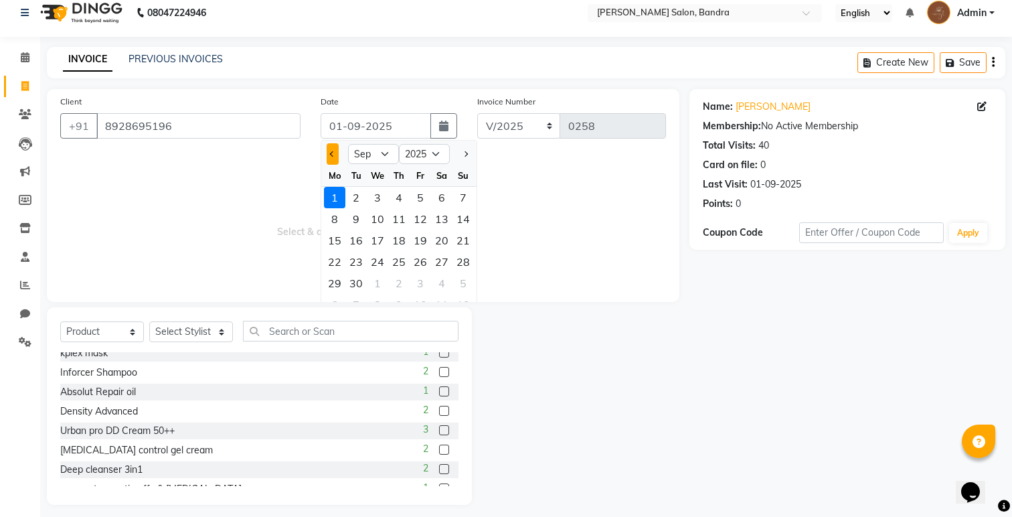
click at [329, 154] on button "Previous month" at bounding box center [332, 153] width 11 height 21
select select "8"
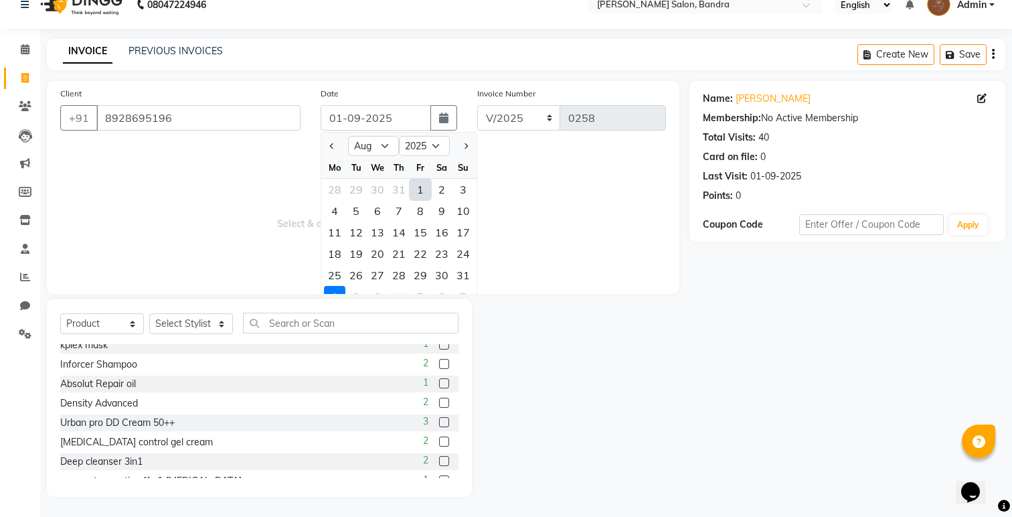
click at [338, 288] on div "1" at bounding box center [334, 296] width 21 height 21
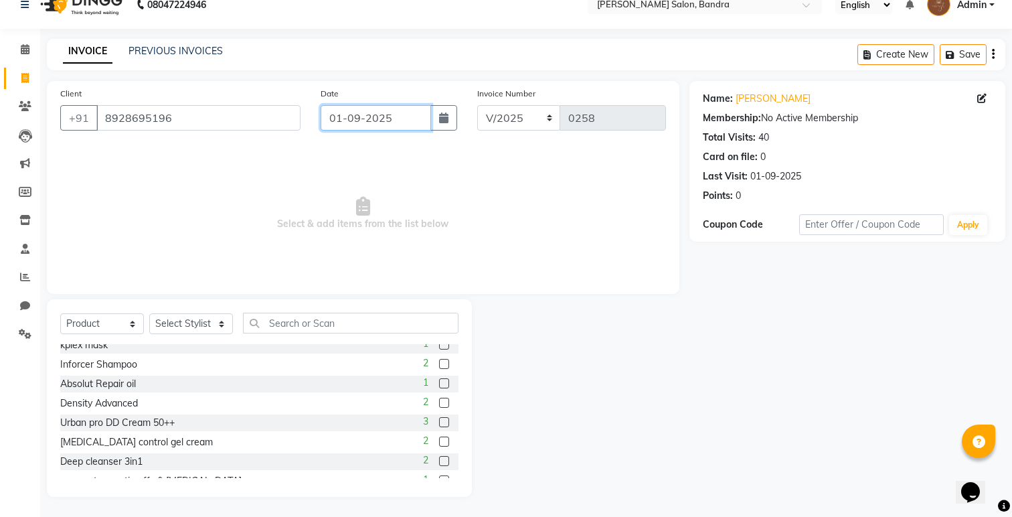
click at [384, 115] on input "01-09-2025" at bounding box center [376, 117] width 110 height 25
select select "9"
select select "2025"
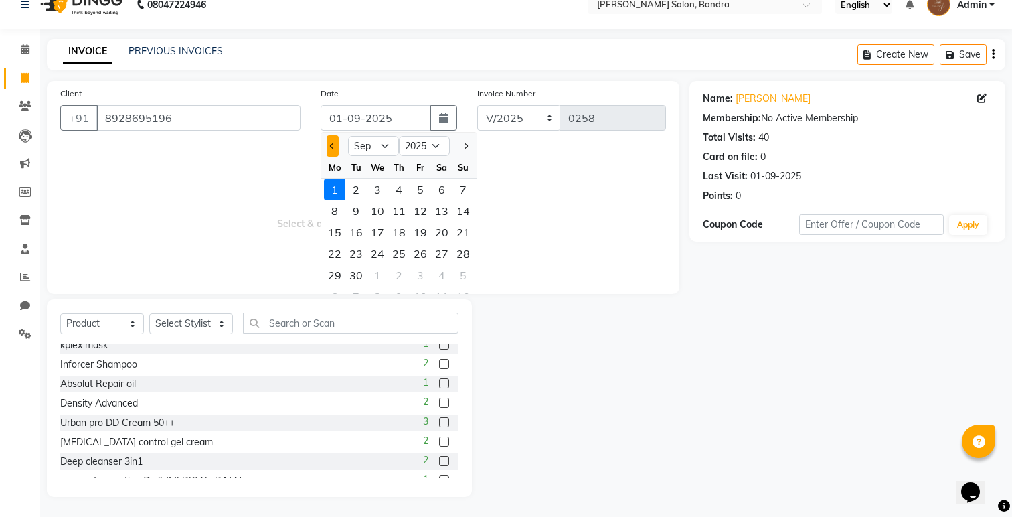
click at [334, 140] on button "Previous month" at bounding box center [332, 145] width 11 height 21
select select "8"
click at [458, 270] on div "31" at bounding box center [462, 274] width 21 height 21
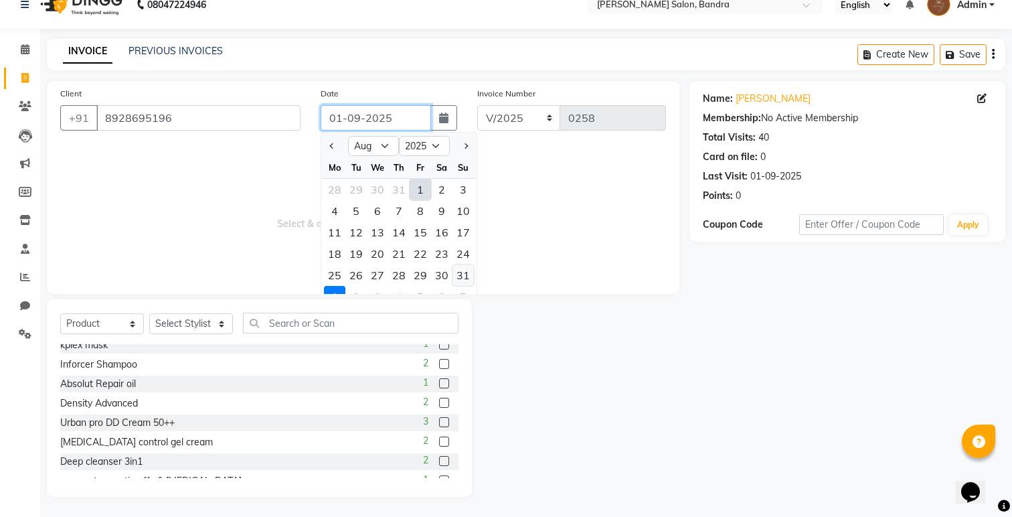
type input "31-08-2025"
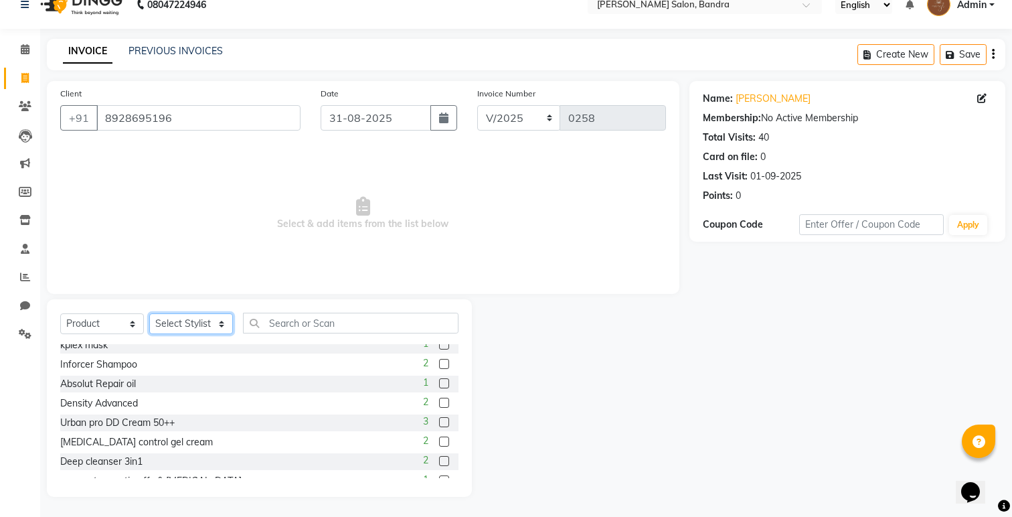
click at [191, 327] on select "Select Stylist [PERSON_NAME] [PERSON_NAME] [PERSON_NAME] Renuka [PERSON_NAME]" at bounding box center [191, 323] width 84 height 21
select select "86816"
click at [149, 313] on select "Select Stylist [PERSON_NAME] [PERSON_NAME] [PERSON_NAME] Renuka [PERSON_NAME]" at bounding box center [191, 323] width 84 height 21
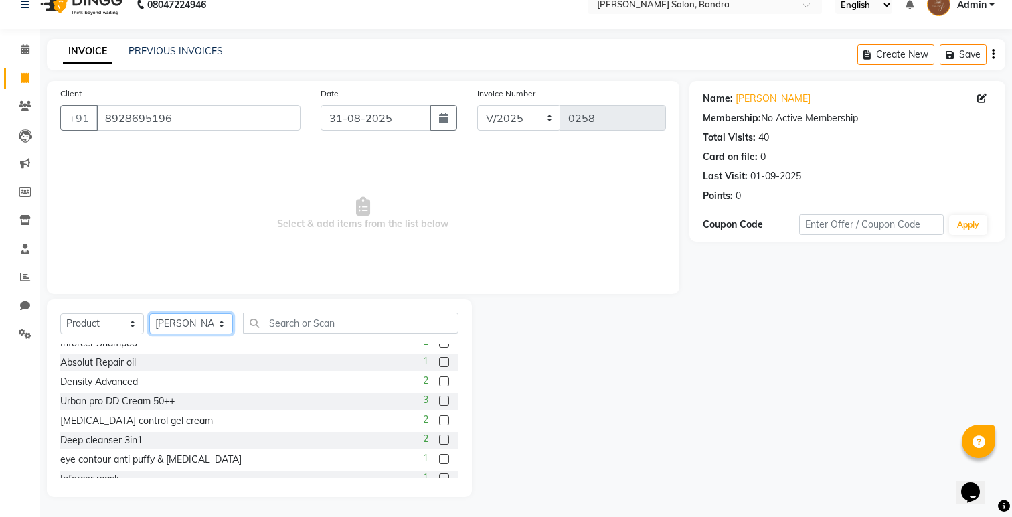
scroll to position [68, 0]
click at [442, 400] on label at bounding box center [444, 400] width 10 height 10
click at [442, 400] on input "checkbox" at bounding box center [443, 400] width 9 height 9
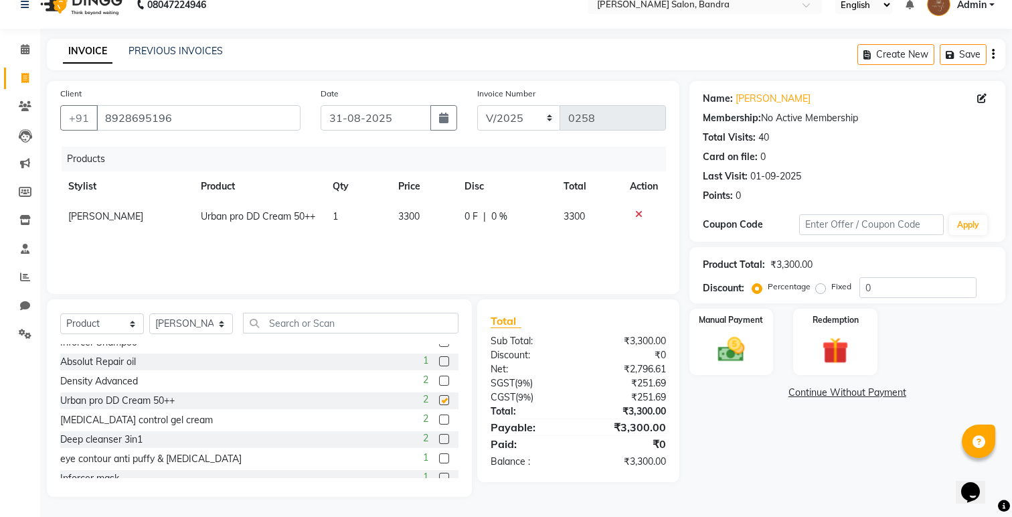
checkbox input "false"
click at [118, 324] on select "Select Service Product Membership Package Voucher Prepaid Gift Card" at bounding box center [102, 323] width 84 height 21
select select "service"
click at [60, 313] on select "Select Service Product Membership Package Voucher Prepaid Gift Card" at bounding box center [102, 323] width 84 height 21
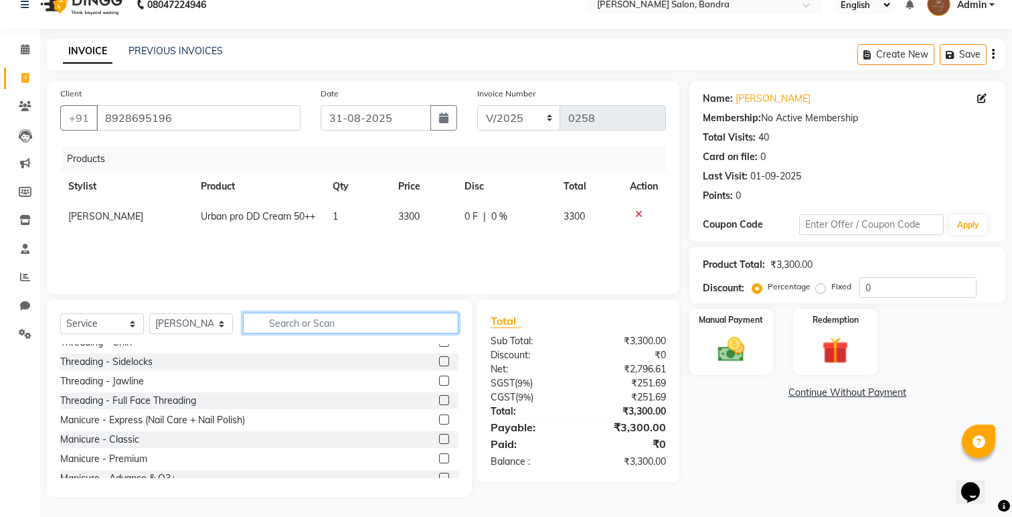
click at [256, 325] on input "text" at bounding box center [351, 323] width 216 height 21
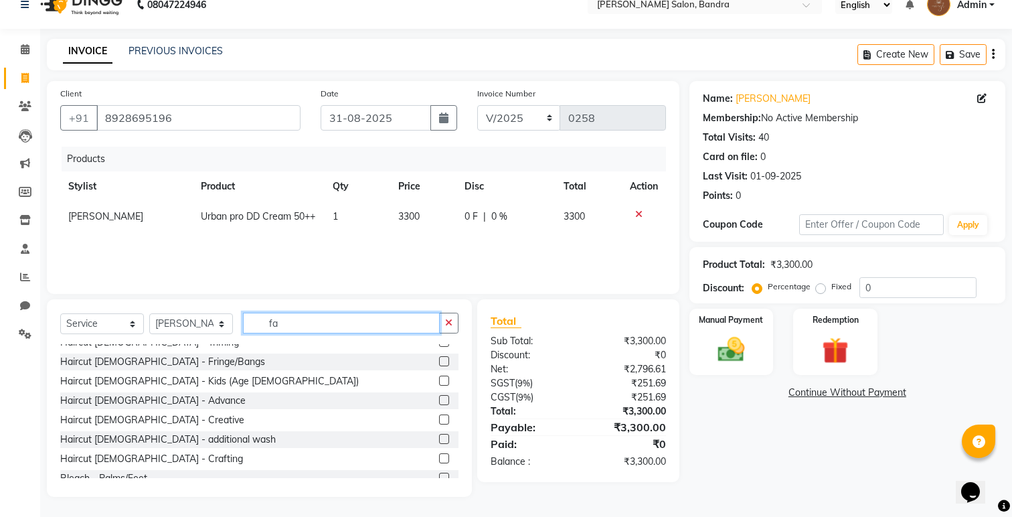
scroll to position [0, 0]
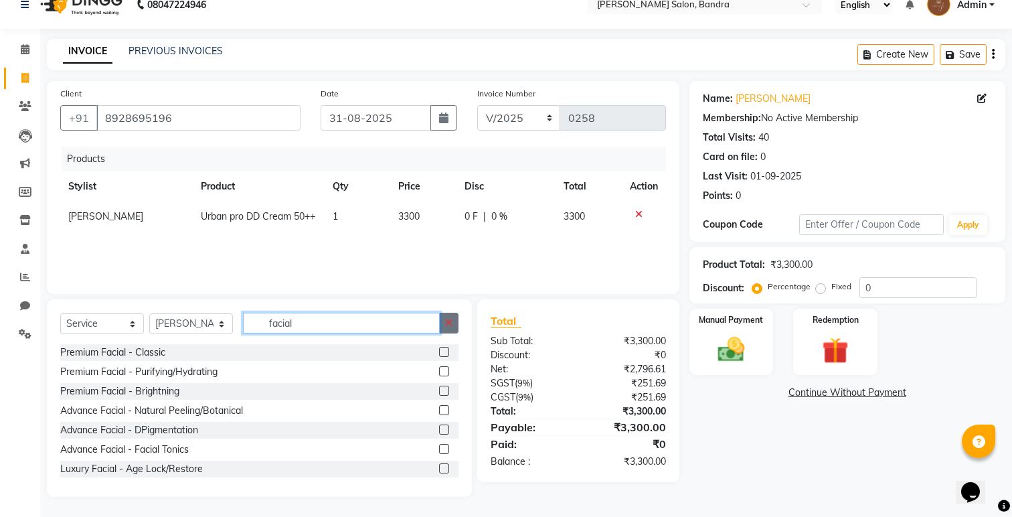
type input "facial"
click at [449, 333] on button "button" at bounding box center [448, 323] width 19 height 21
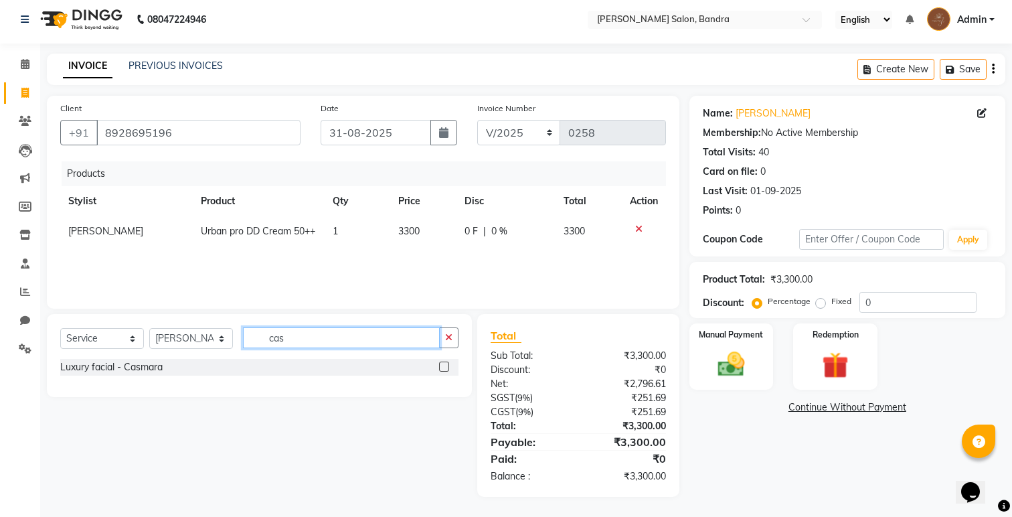
scroll to position [5, 0]
type input "cas"
click at [444, 367] on label at bounding box center [444, 366] width 10 height 10
click at [444, 367] on input "checkbox" at bounding box center [443, 367] width 9 height 9
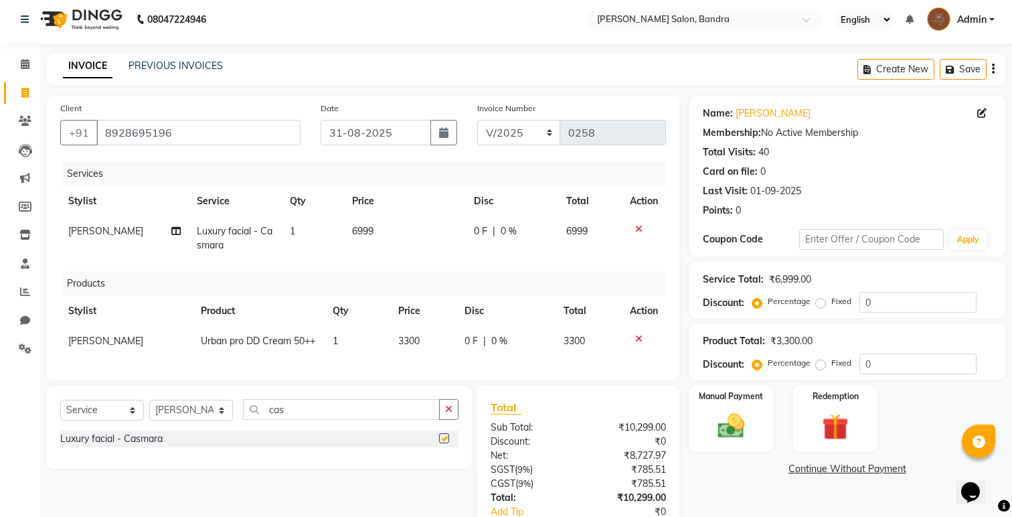
checkbox input "false"
click at [443, 420] on button "button" at bounding box center [448, 409] width 19 height 21
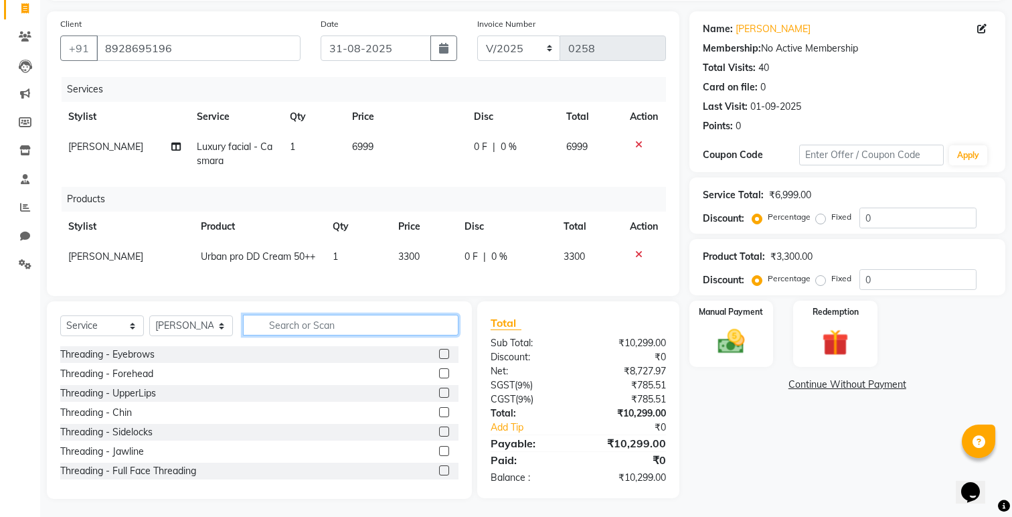
scroll to position [94, 0]
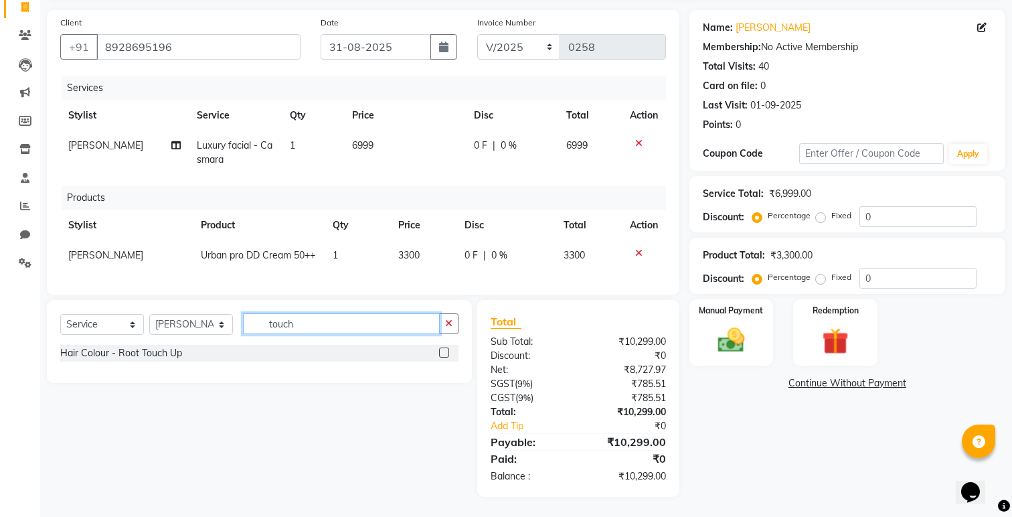
type input "touch"
click at [446, 357] on label at bounding box center [444, 352] width 10 height 10
click at [446, 357] on input "checkbox" at bounding box center [443, 353] width 9 height 9
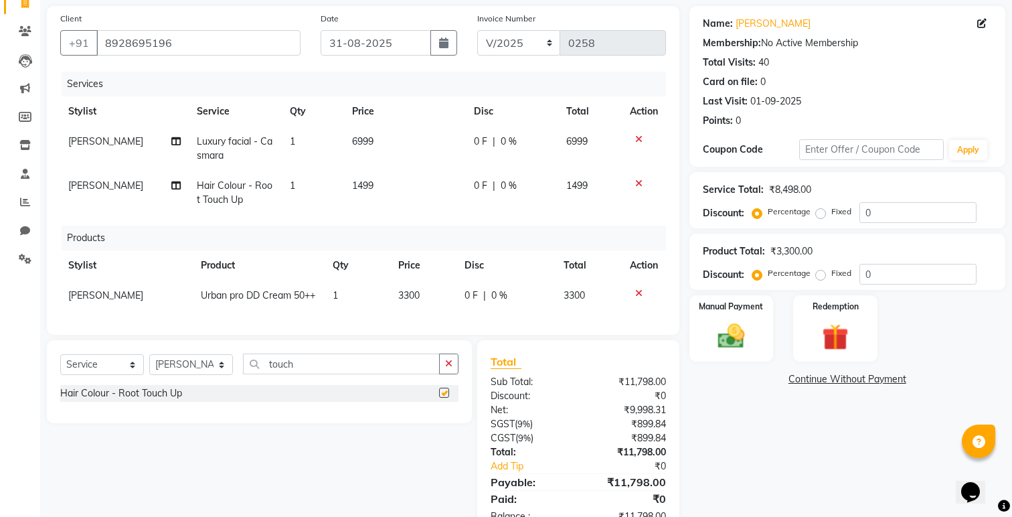
checkbox input "false"
click at [444, 385] on div "Select Service Product Membership Package Voucher Prepaid Gift Card Select Styl…" at bounding box center [259, 368] width 398 height 31
click at [446, 368] on icon "button" at bounding box center [448, 363] width 7 height 9
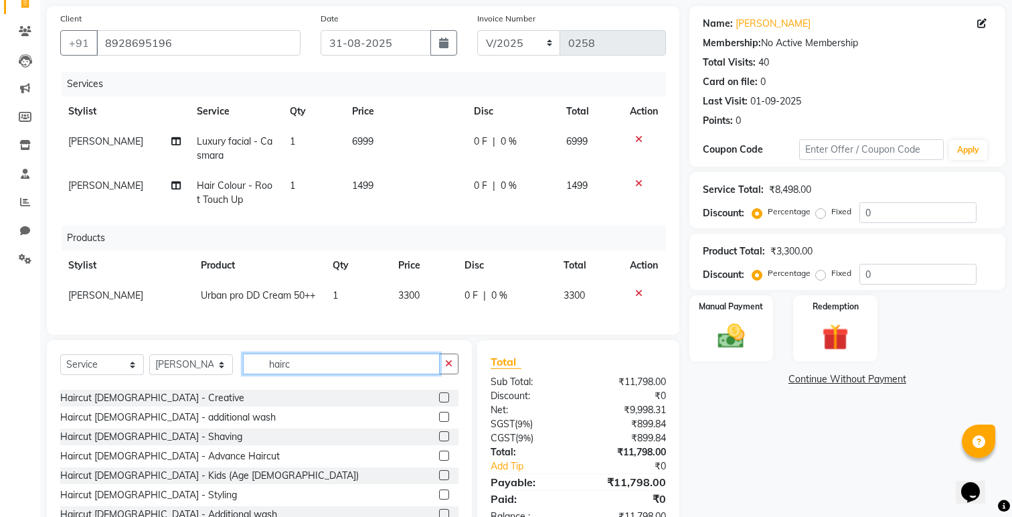
scroll to position [74, 0]
type input "hairc"
click at [442, 459] on label at bounding box center [444, 454] width 10 height 10
click at [442, 459] on input "checkbox" at bounding box center [443, 454] width 9 height 9
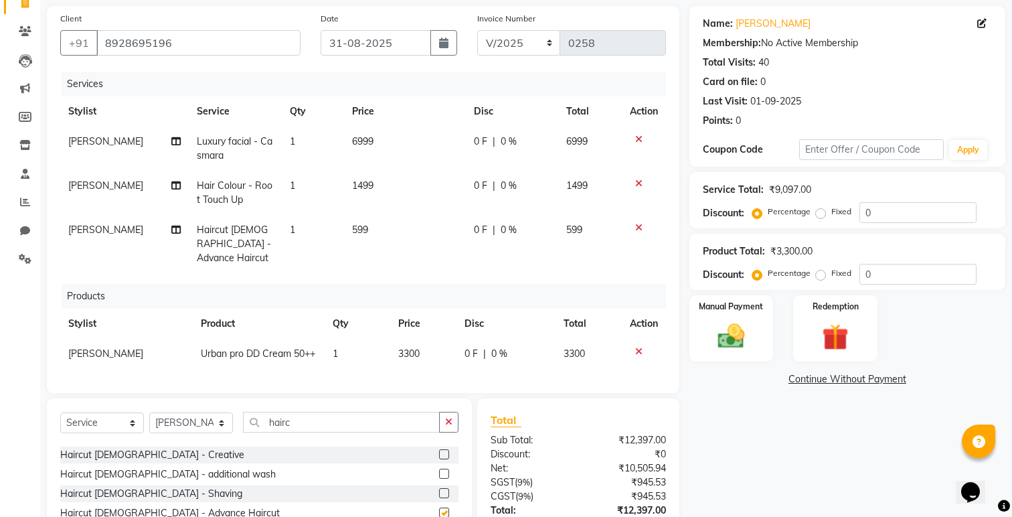
checkbox input "false"
click at [101, 187] on td "[PERSON_NAME]" at bounding box center [124, 193] width 129 height 44
select select "86816"
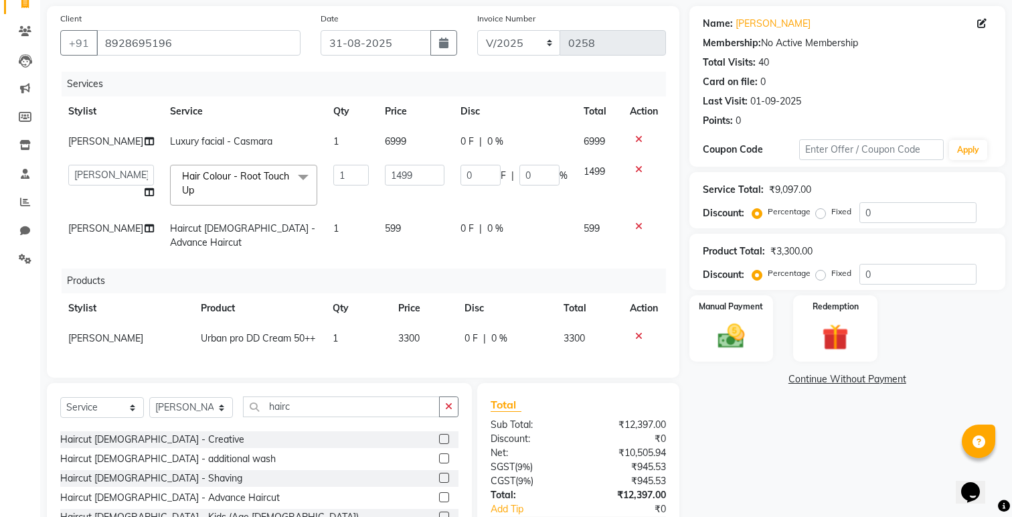
click at [101, 187] on td "[PERSON_NAME] [PERSON_NAME] [PERSON_NAME] Renuka [PERSON_NAME]" at bounding box center [111, 185] width 102 height 57
click at [108, 175] on select "[PERSON_NAME] [PERSON_NAME] [PERSON_NAME] Renuka [PERSON_NAME]" at bounding box center [111, 175] width 86 height 21
select select "70710"
click at [100, 228] on td "[PERSON_NAME]" at bounding box center [111, 236] width 102 height 44
select select "86816"
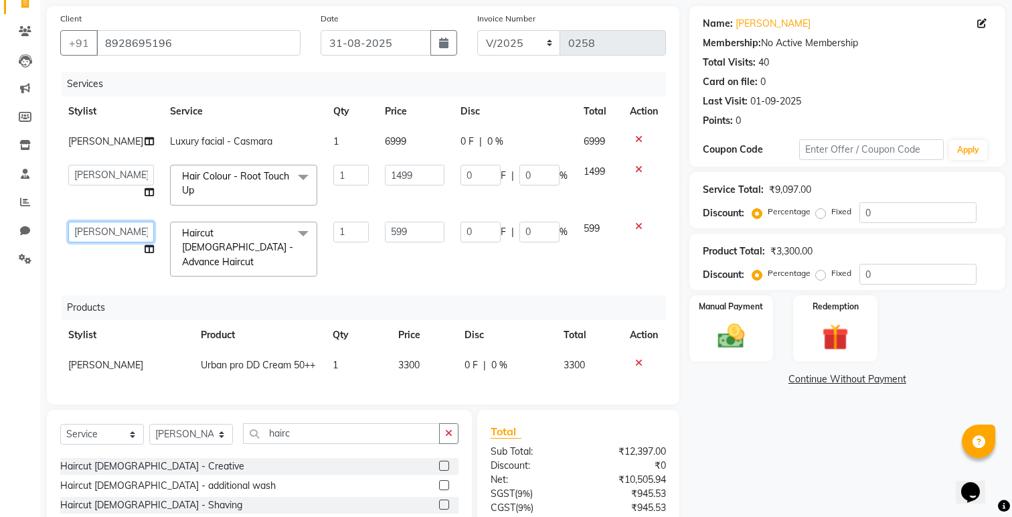
click at [100, 228] on select "[PERSON_NAME] [PERSON_NAME] [PERSON_NAME] Renuka [PERSON_NAME]" at bounding box center [111, 232] width 86 height 21
select select "70710"
click at [487, 142] on span "0 %" at bounding box center [495, 142] width 16 height 14
select select "86816"
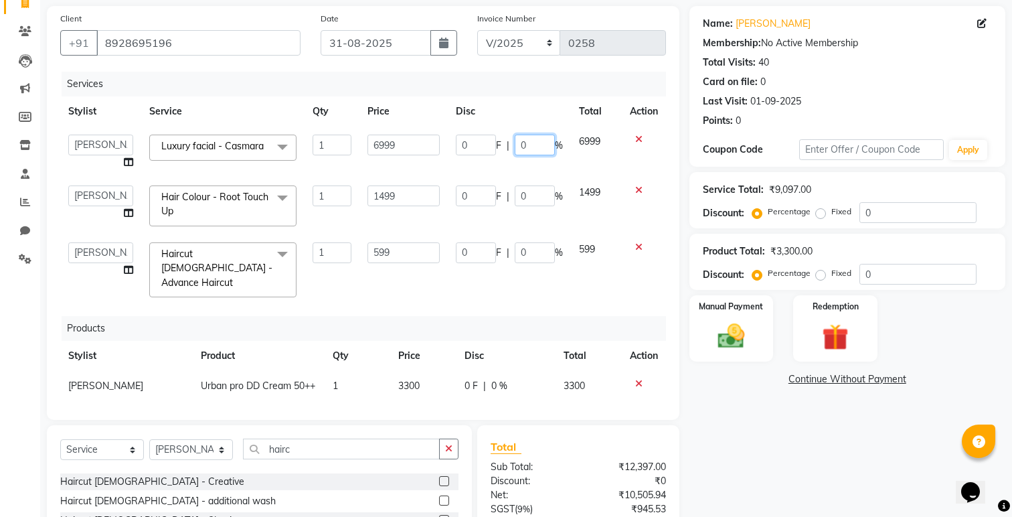
drag, startPoint x: 533, startPoint y: 139, endPoint x: 487, endPoint y: 143, distance: 47.1
click at [487, 143] on div "0 F | 0 %" at bounding box center [509, 145] width 107 height 21
drag, startPoint x: 530, startPoint y: 147, endPoint x: 504, endPoint y: 145, distance: 26.2
click at [504, 145] on div "0 F | 0 %" at bounding box center [509, 145] width 107 height 21
type input "30"
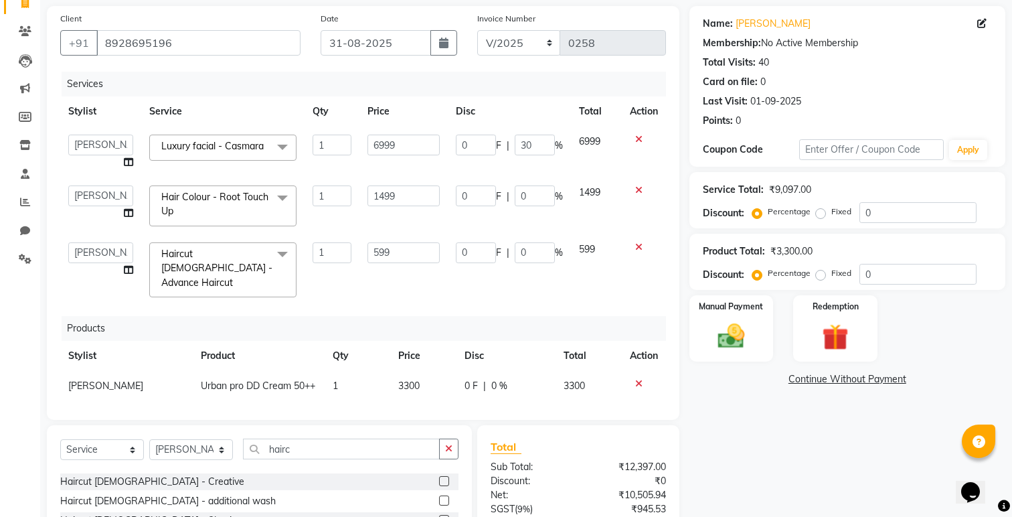
click at [515, 185] on td "0 F | 0 %" at bounding box center [509, 205] width 123 height 57
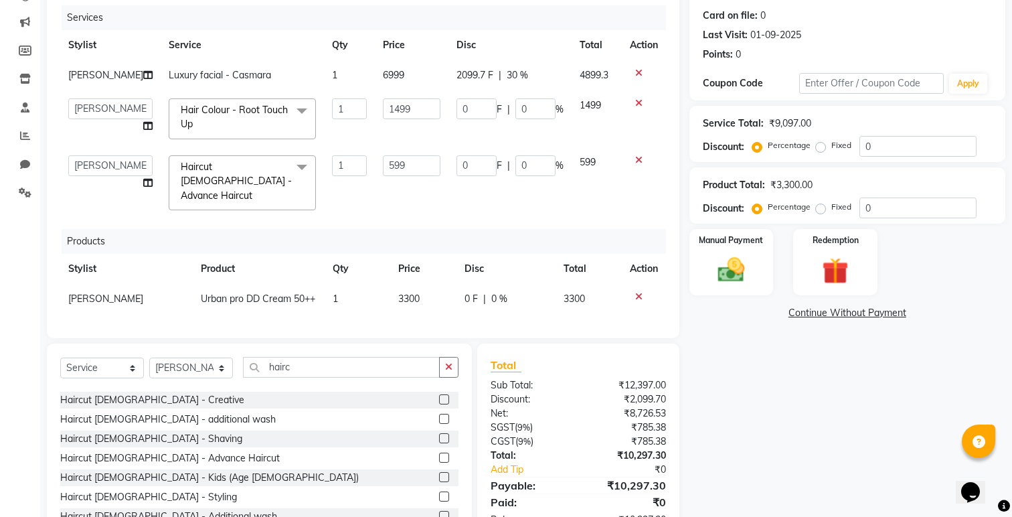
scroll to position [158, 0]
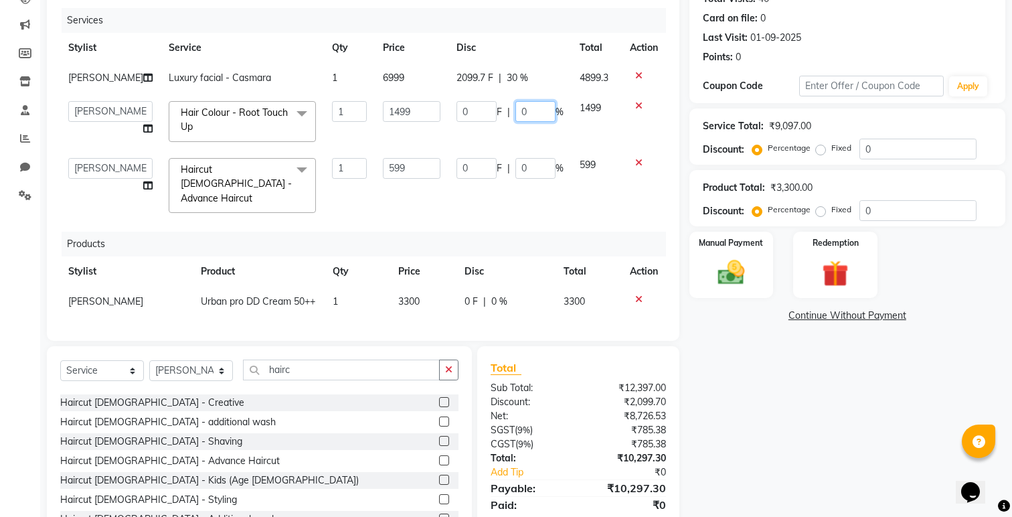
drag, startPoint x: 527, startPoint y: 115, endPoint x: 483, endPoint y: 107, distance: 44.9
click at [483, 107] on div "0 F | 0 %" at bounding box center [509, 111] width 107 height 21
type input "20"
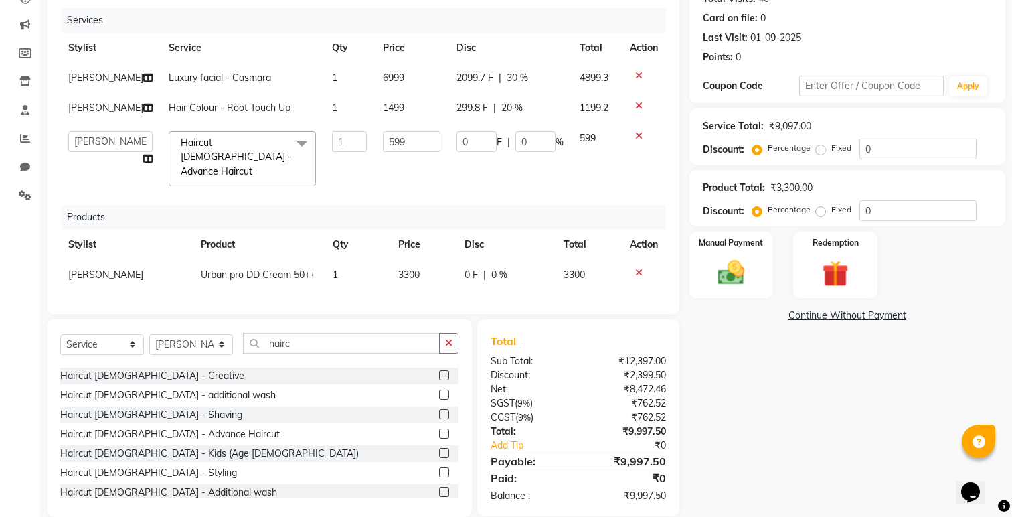
click at [492, 216] on div "Services Stylist Service Qty Price Disc Total Action [PERSON_NAME] facial - Cas…" at bounding box center [363, 154] width 606 height 292
click at [386, 109] on span "1499" at bounding box center [393, 108] width 21 height 12
select select "70710"
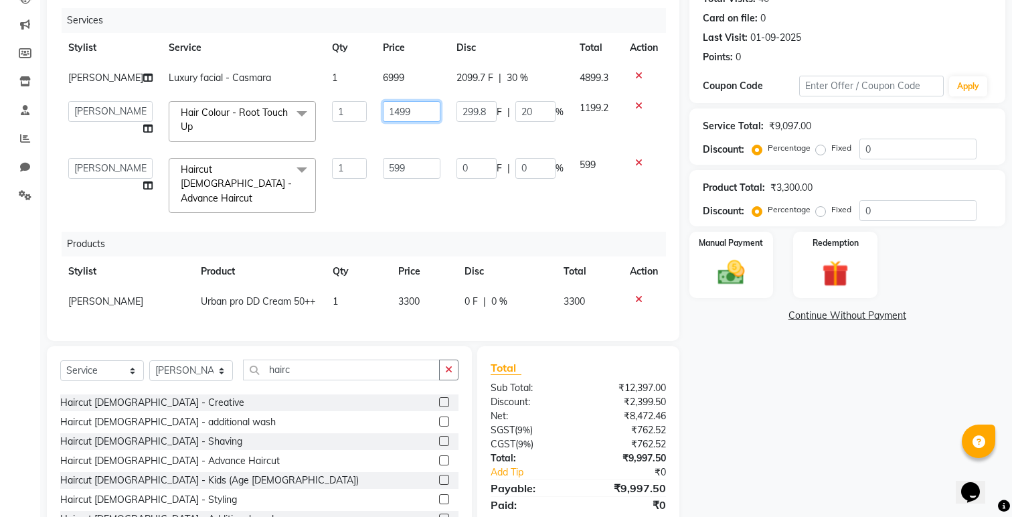
drag, startPoint x: 410, startPoint y: 116, endPoint x: 323, endPoint y: 108, distance: 87.3
click at [323, 108] on tr "[PERSON_NAME] [PERSON_NAME] [PERSON_NAME] Renuka [PERSON_NAME] Hair Colour - Ro…" at bounding box center [363, 121] width 606 height 57
type input "1500"
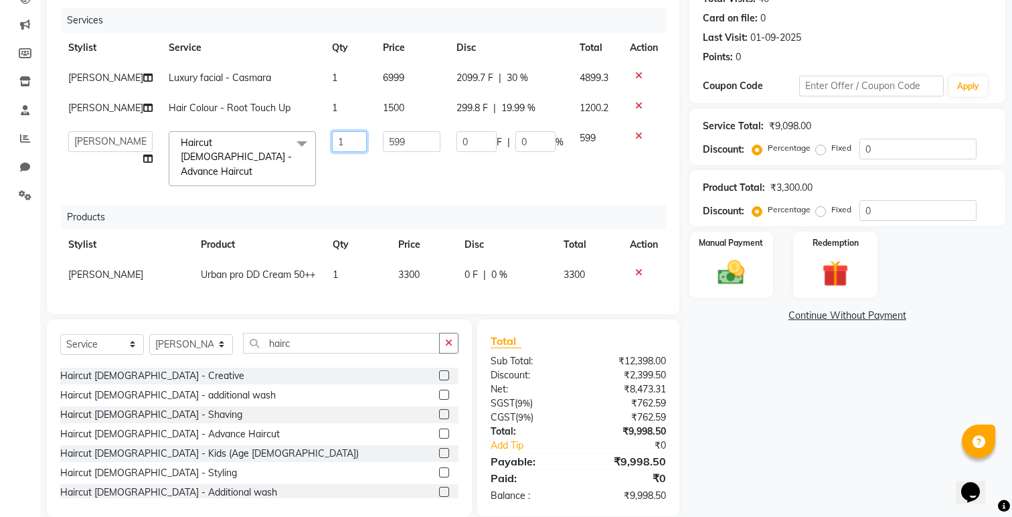
click at [352, 163] on td "1" at bounding box center [349, 158] width 51 height 71
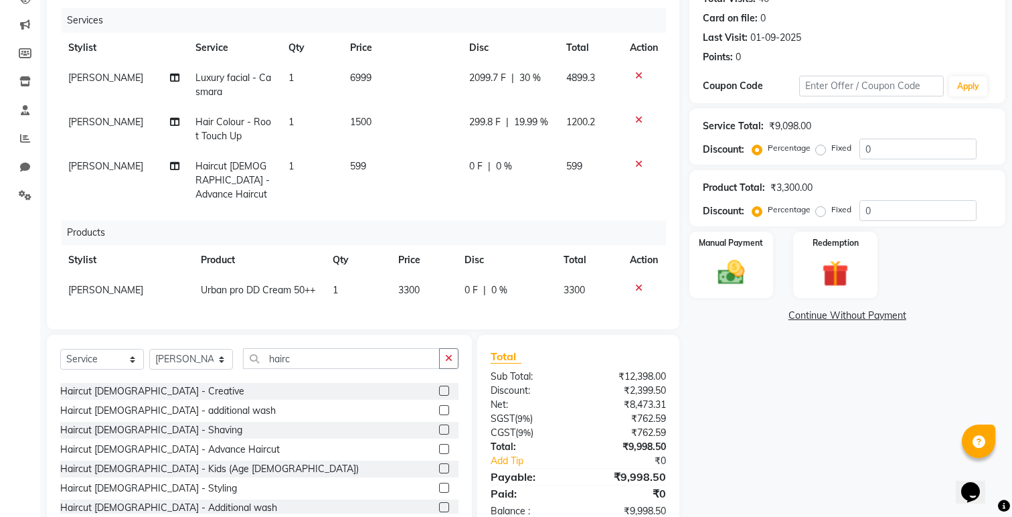
click at [369, 164] on td "599" at bounding box center [401, 180] width 119 height 58
select select "70710"
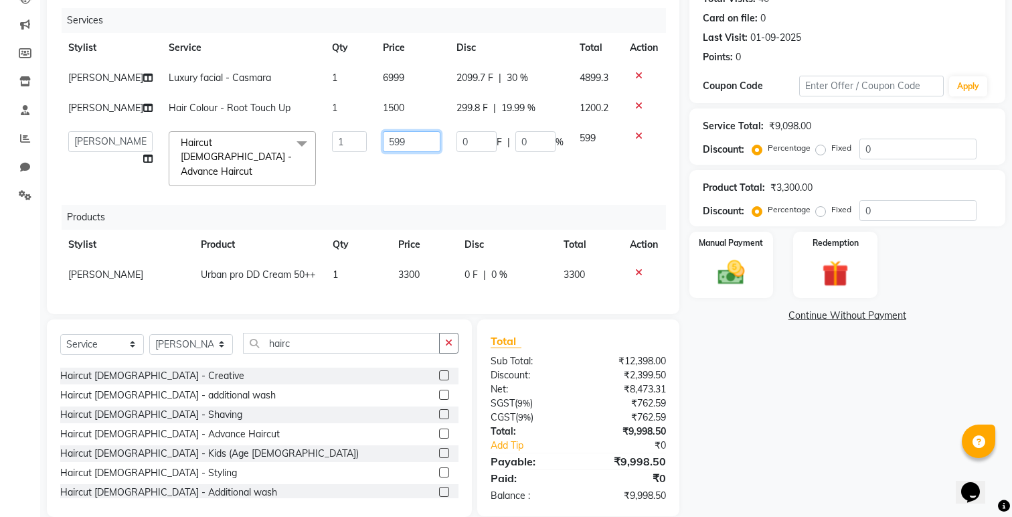
drag, startPoint x: 392, startPoint y: 147, endPoint x: 342, endPoint y: 133, distance: 52.1
click at [342, 133] on tr "[PERSON_NAME] [PERSON_NAME] [PERSON_NAME] Renuka [PERSON_NAME] Haircut [DEMOGRA…" at bounding box center [363, 158] width 606 height 71
type input "600"
click at [375, 174] on td "600" at bounding box center [412, 158] width 74 height 71
select select "70710"
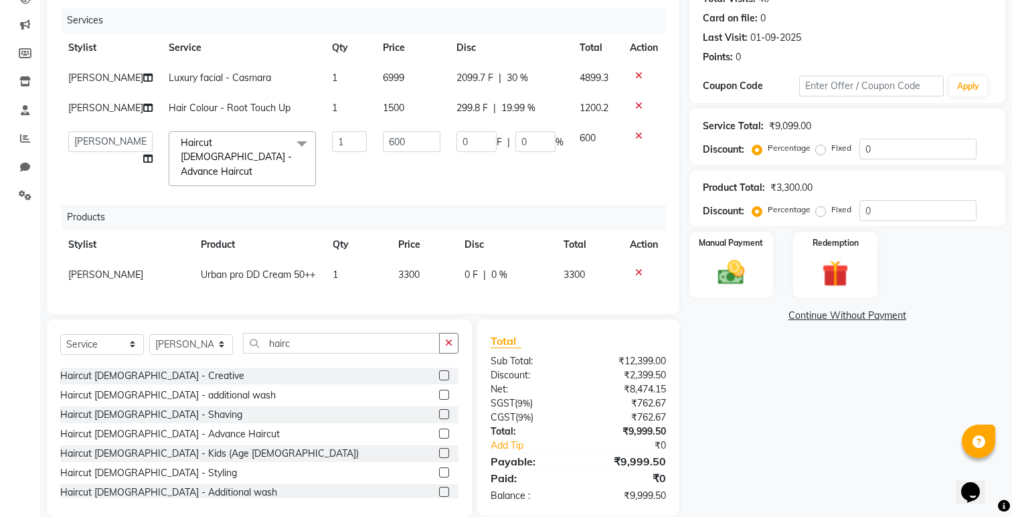
click at [392, 80] on td "6999" at bounding box center [412, 78] width 74 height 30
select select "86816"
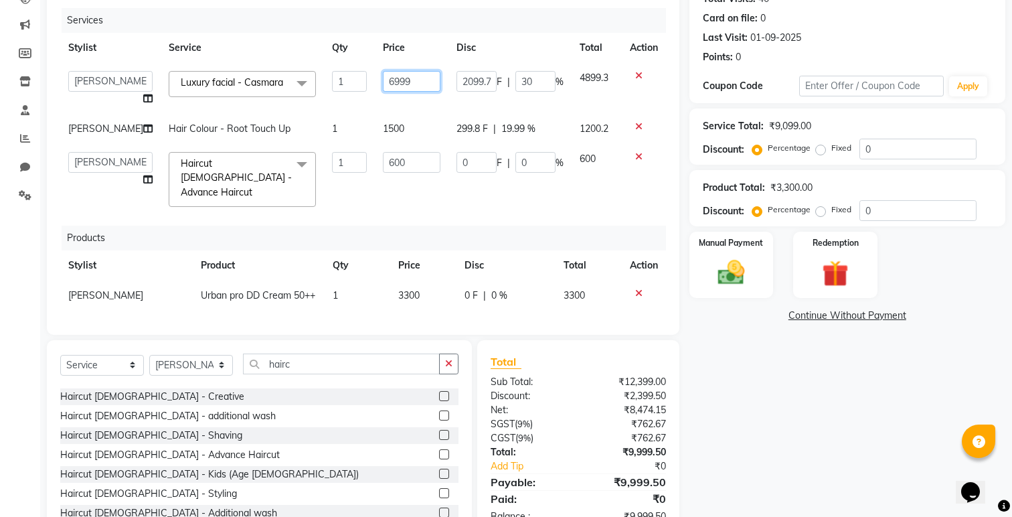
drag, startPoint x: 400, startPoint y: 81, endPoint x: 323, endPoint y: 76, distance: 77.2
click at [323, 76] on tr "[PERSON_NAME] [PERSON_NAME] [PERSON_NAME] Renuka [PERSON_NAME] Luxury facial - …" at bounding box center [363, 88] width 606 height 51
type input "7000"
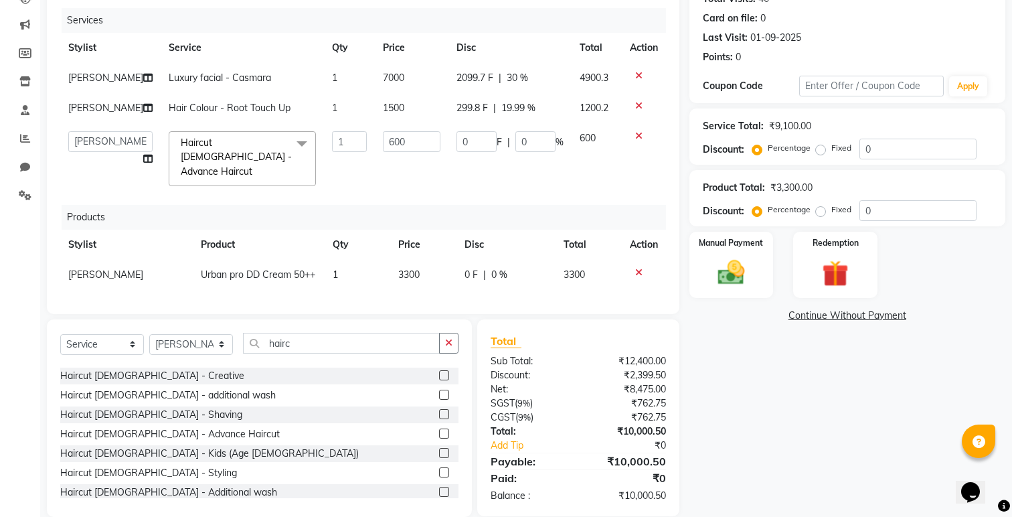
click at [386, 197] on div "Services Stylist Service Qty Price Disc Total Action [PERSON_NAME] Luxury facia…" at bounding box center [363, 154] width 606 height 292
click at [409, 144] on input "600" at bounding box center [412, 141] width 58 height 21
click at [711, 261] on img at bounding box center [731, 272] width 45 height 31
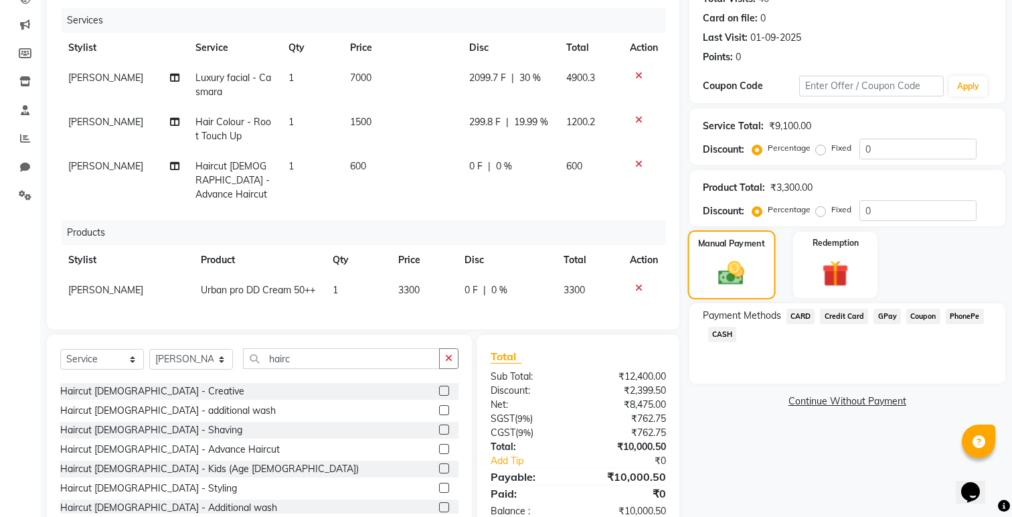
scroll to position [193, 0]
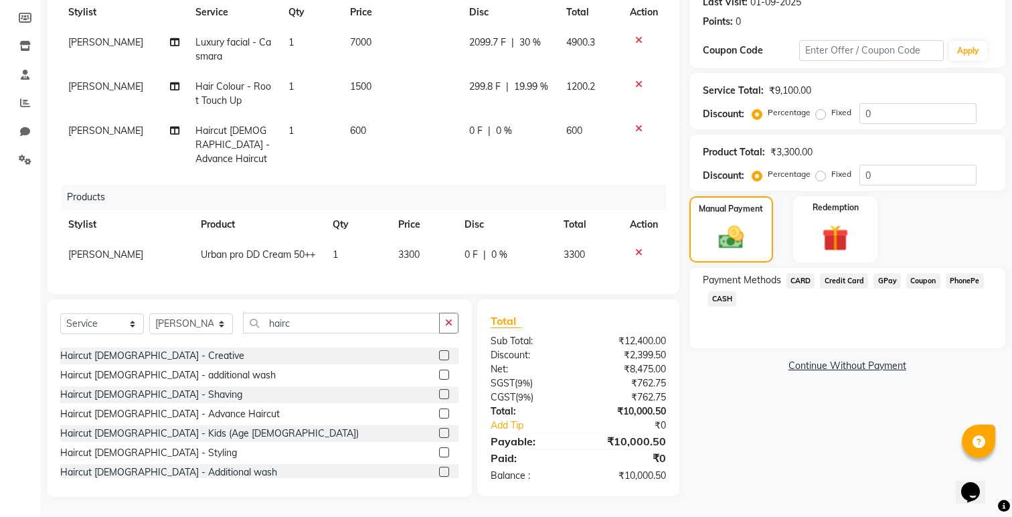
click at [720, 296] on span "CASH" at bounding box center [722, 298] width 29 height 15
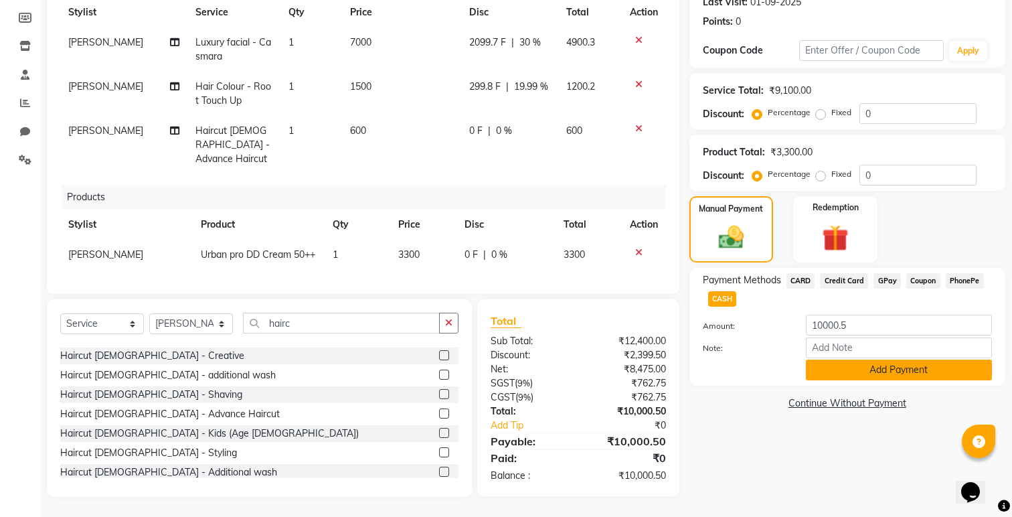
click at [830, 375] on button "Add Payment" at bounding box center [899, 369] width 186 height 21
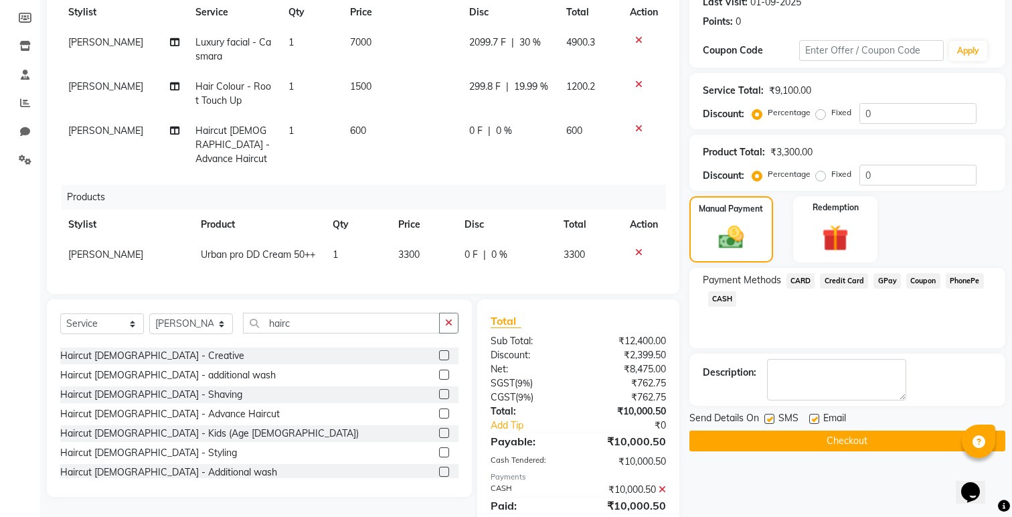
click at [728, 299] on span "CASH" at bounding box center [722, 298] width 29 height 15
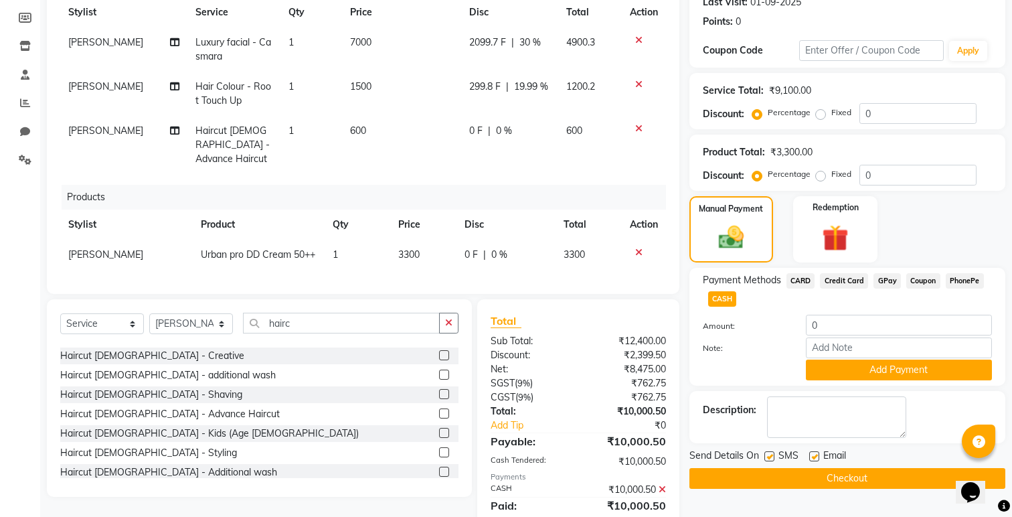
click at [724, 302] on span "CASH" at bounding box center [722, 298] width 29 height 15
click at [799, 272] on div "Payment Methods CARD Credit Card GPay Coupon PhonePe CASH Amount: 0 Note: Add P…" at bounding box center [847, 327] width 316 height 118
click at [758, 222] on div "Manual Payment" at bounding box center [731, 229] width 88 height 69
click at [661, 487] on icon at bounding box center [662, 489] width 7 height 9
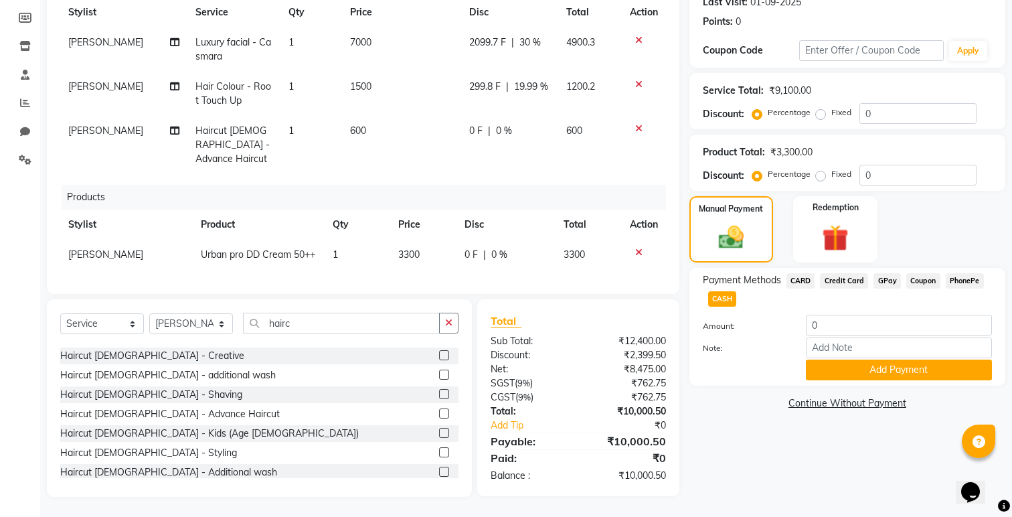
click at [726, 300] on span "CASH" at bounding box center [722, 298] width 29 height 15
type input "10000.5"
click at [847, 371] on button "Add Payment" at bounding box center [899, 369] width 186 height 21
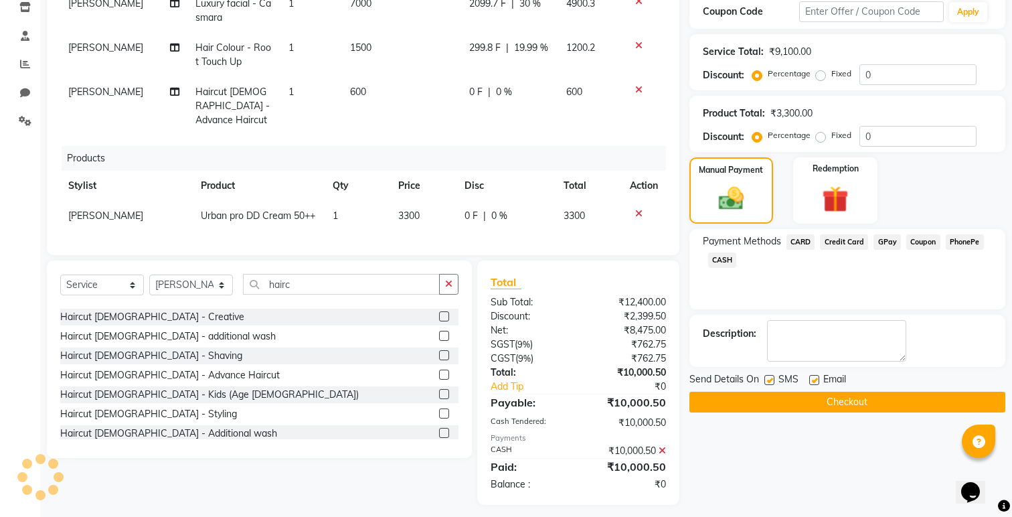
scroll to position [240, 0]
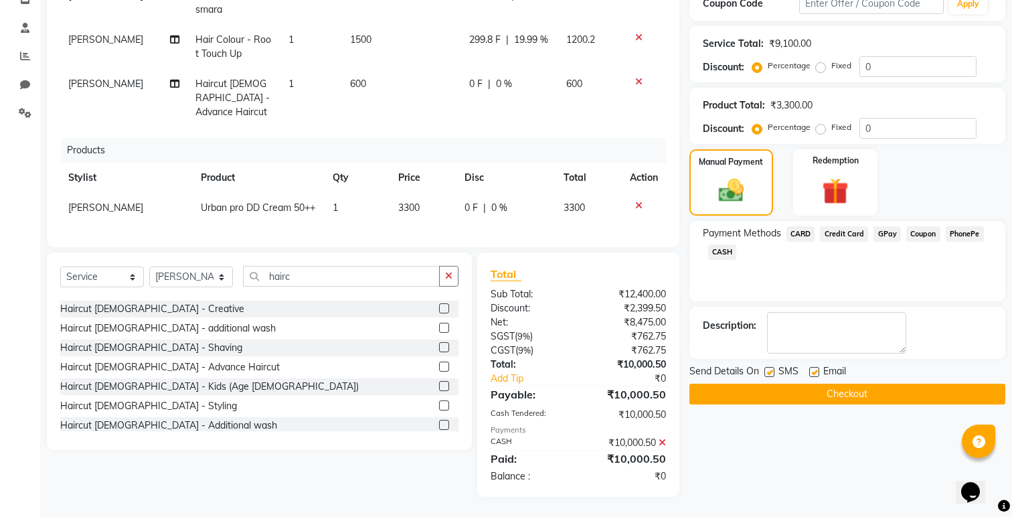
click at [773, 399] on button "Checkout" at bounding box center [847, 394] width 316 height 21
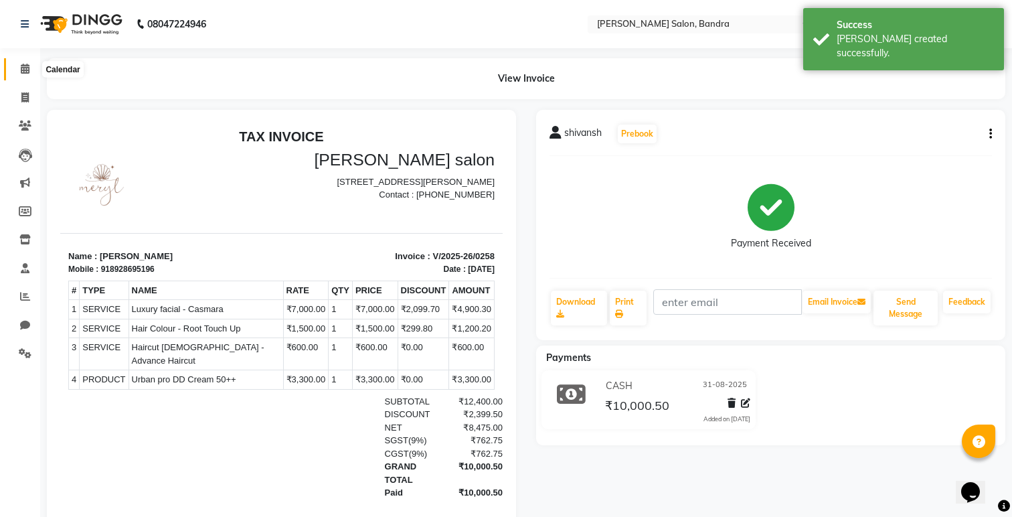
click at [20, 67] on span at bounding box center [24, 69] width 23 height 15
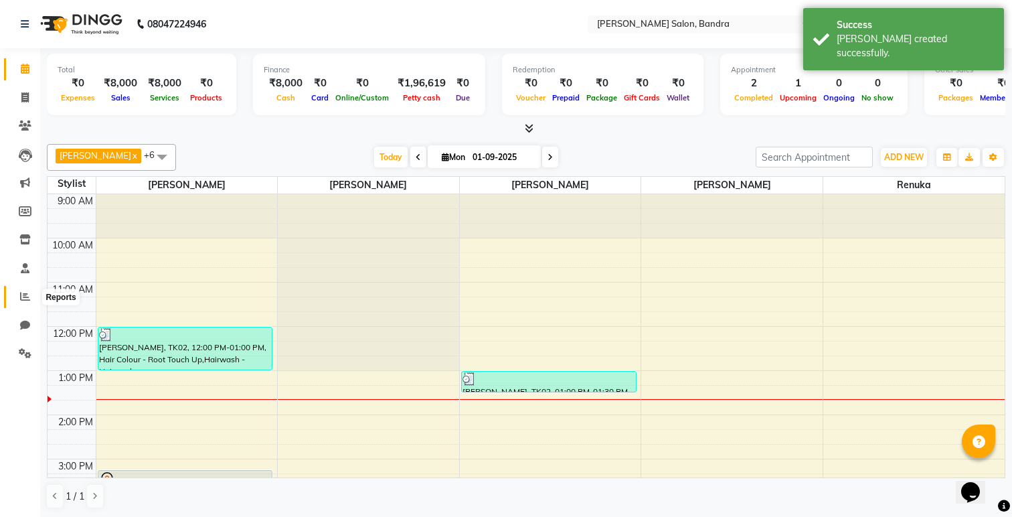
click at [25, 291] on icon at bounding box center [25, 296] width 10 height 10
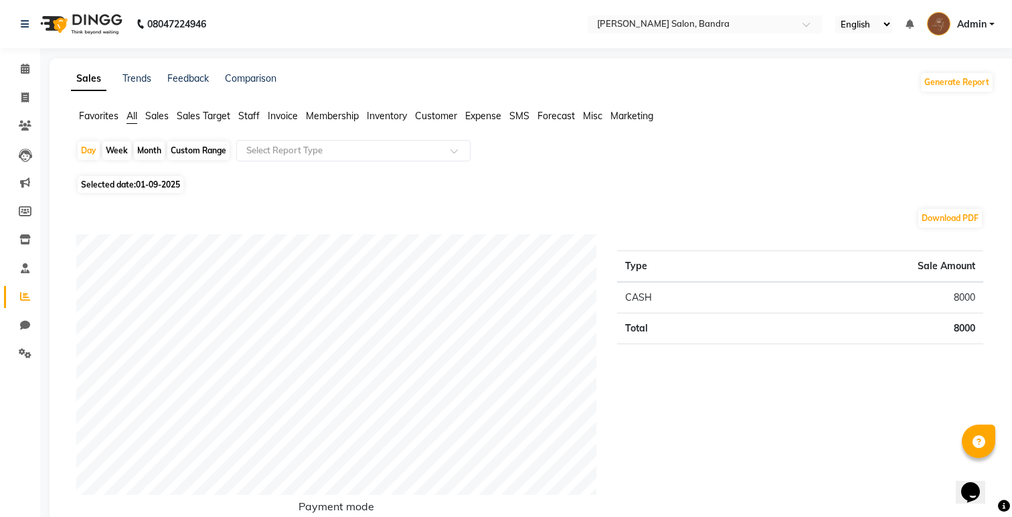
click at [156, 153] on div "Month" at bounding box center [149, 150] width 31 height 19
select select "9"
select select "2025"
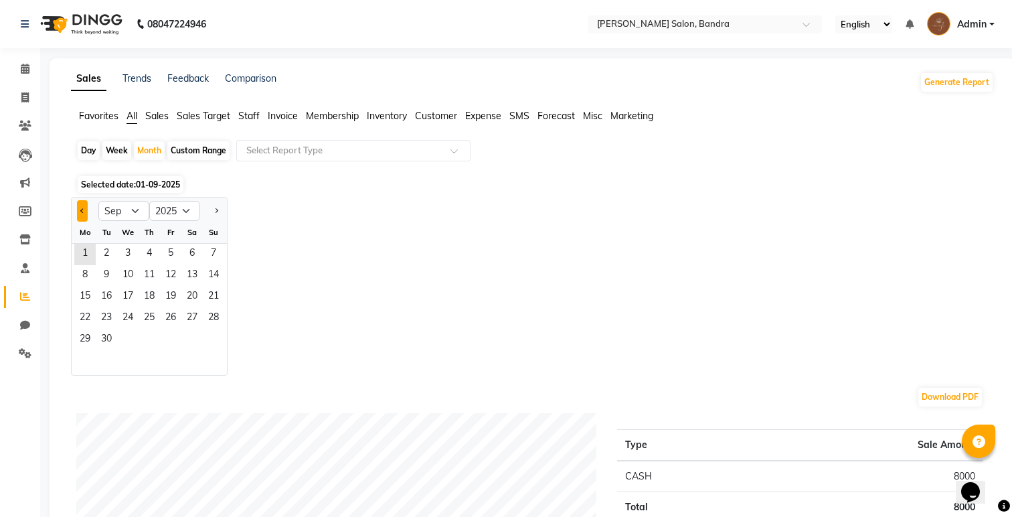
click at [82, 212] on span "Previous month" at bounding box center [82, 209] width 5 height 5
select select "8"
click at [170, 244] on span "1" at bounding box center [170, 254] width 21 height 21
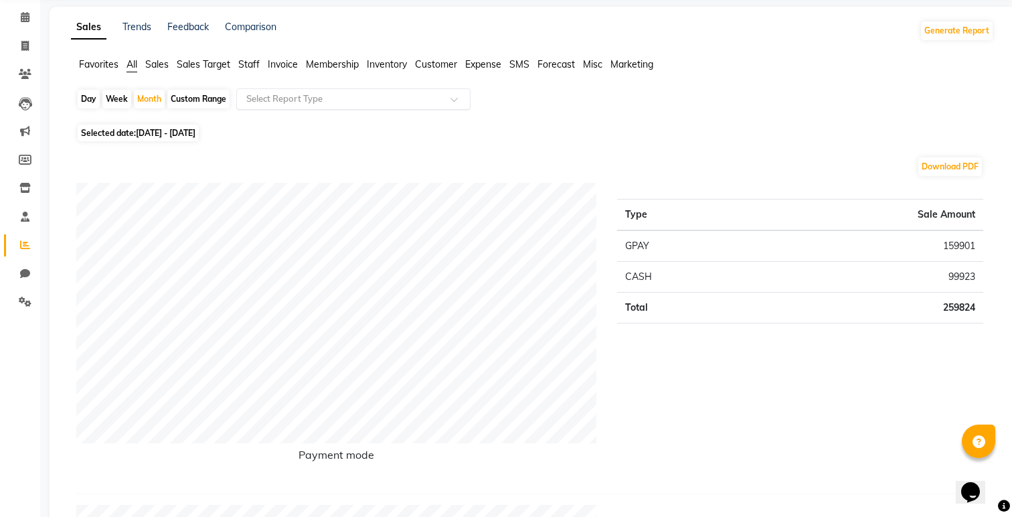
scroll to position [52, 0]
